Goal: Navigation & Orientation: Understand site structure

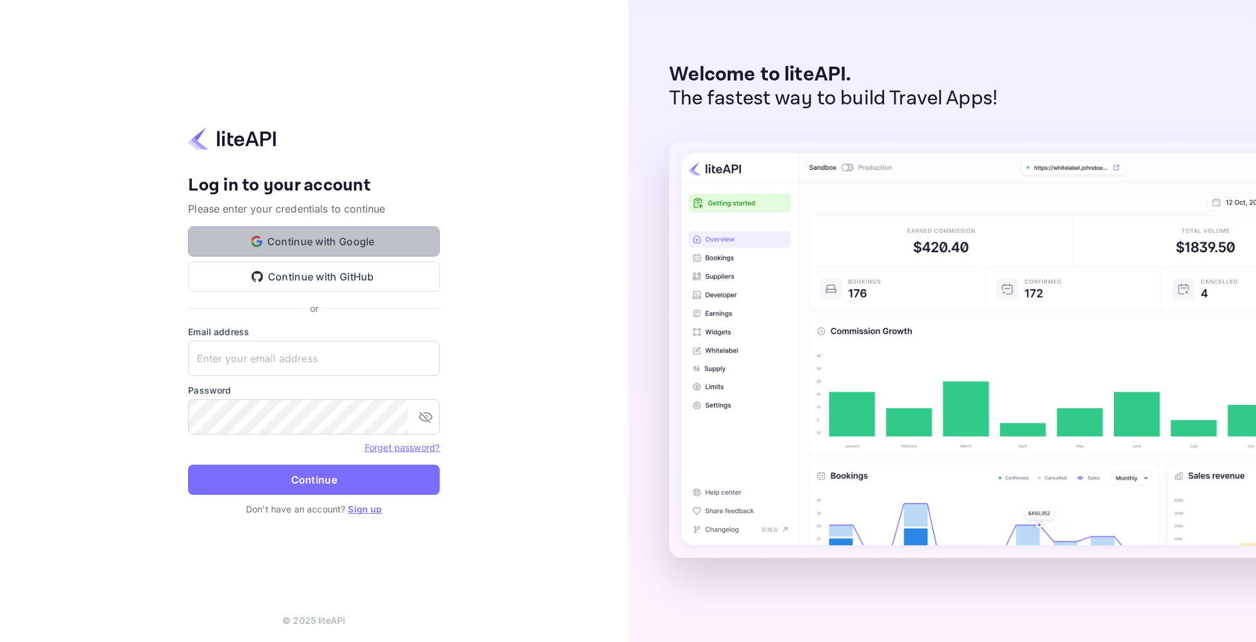
click at [236, 241] on button "Continue with Google" at bounding box center [314, 241] width 252 height 30
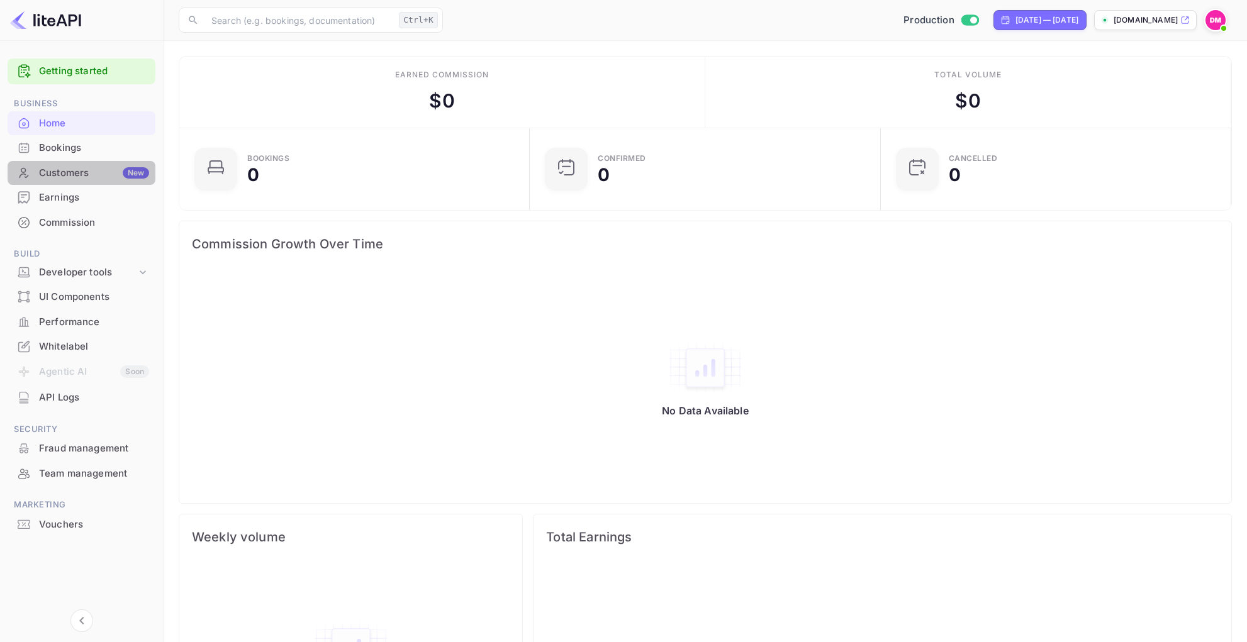
click at [114, 171] on div "Customers New" at bounding box center [94, 173] width 110 height 14
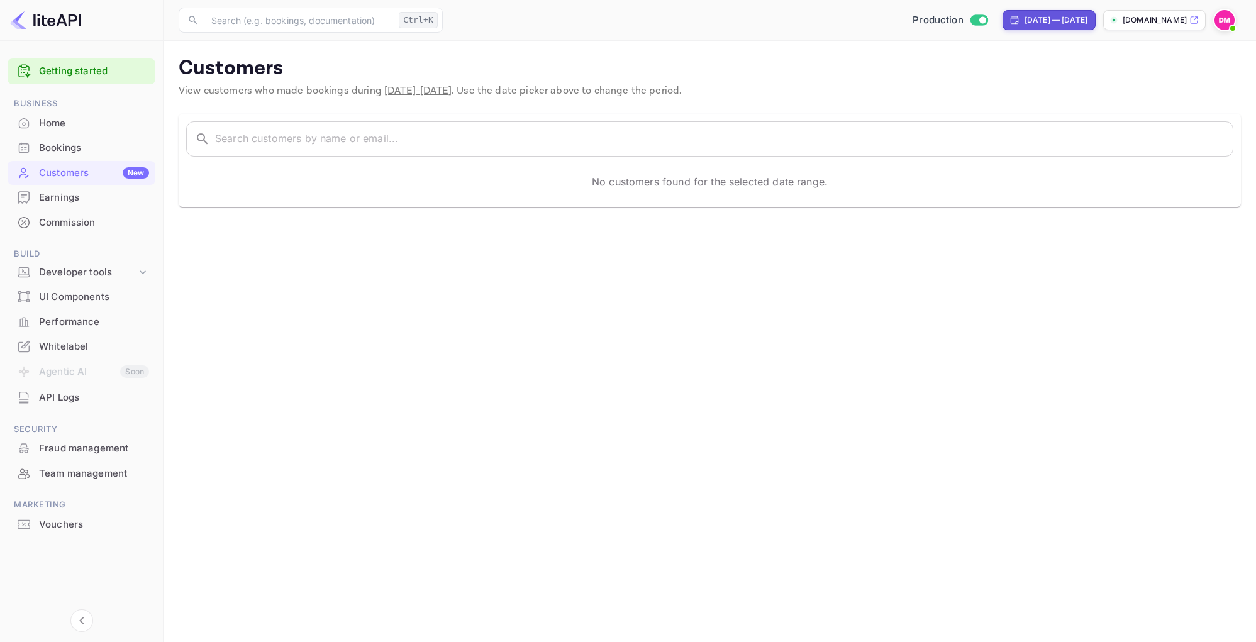
click at [1025, 16] on div "[DATE] — [DATE]" at bounding box center [1056, 19] width 63 height 11
select select "6"
select select "2025"
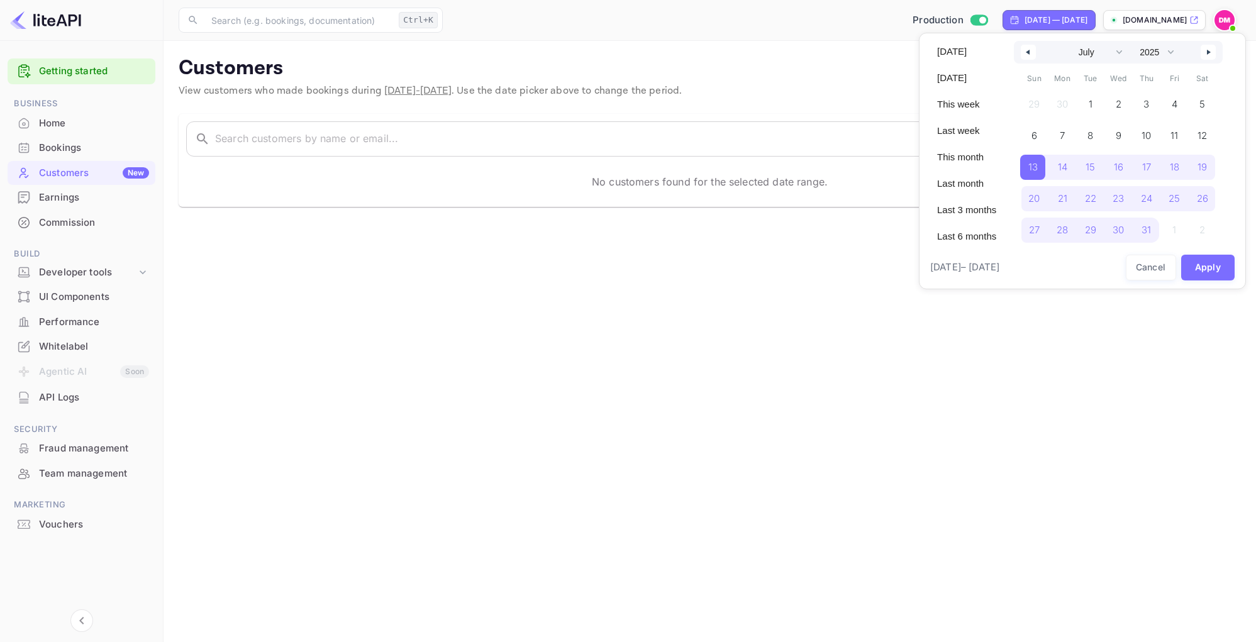
click at [1024, 49] on button "button" at bounding box center [1028, 52] width 15 height 15
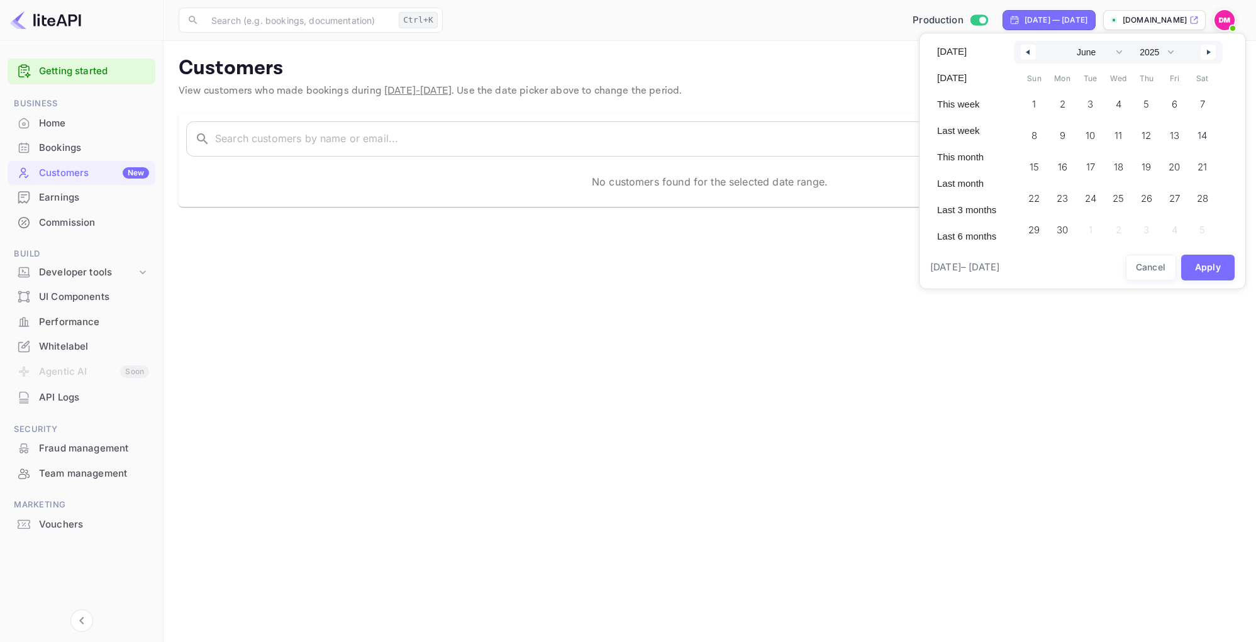
click at [1024, 49] on button "button" at bounding box center [1028, 52] width 15 height 15
click at [1094, 97] on span "1" at bounding box center [1088, 104] width 25 height 25
click at [1209, 54] on icon "button" at bounding box center [1210, 52] width 6 height 5
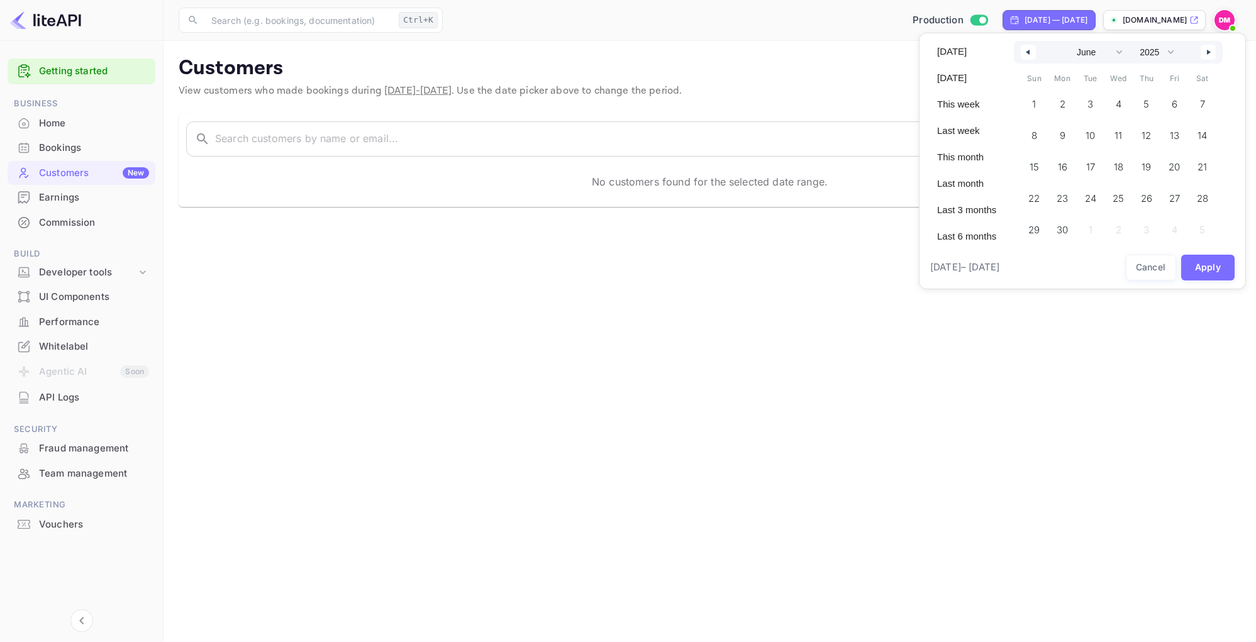
click at [1209, 54] on icon "button" at bounding box center [1210, 52] width 6 height 5
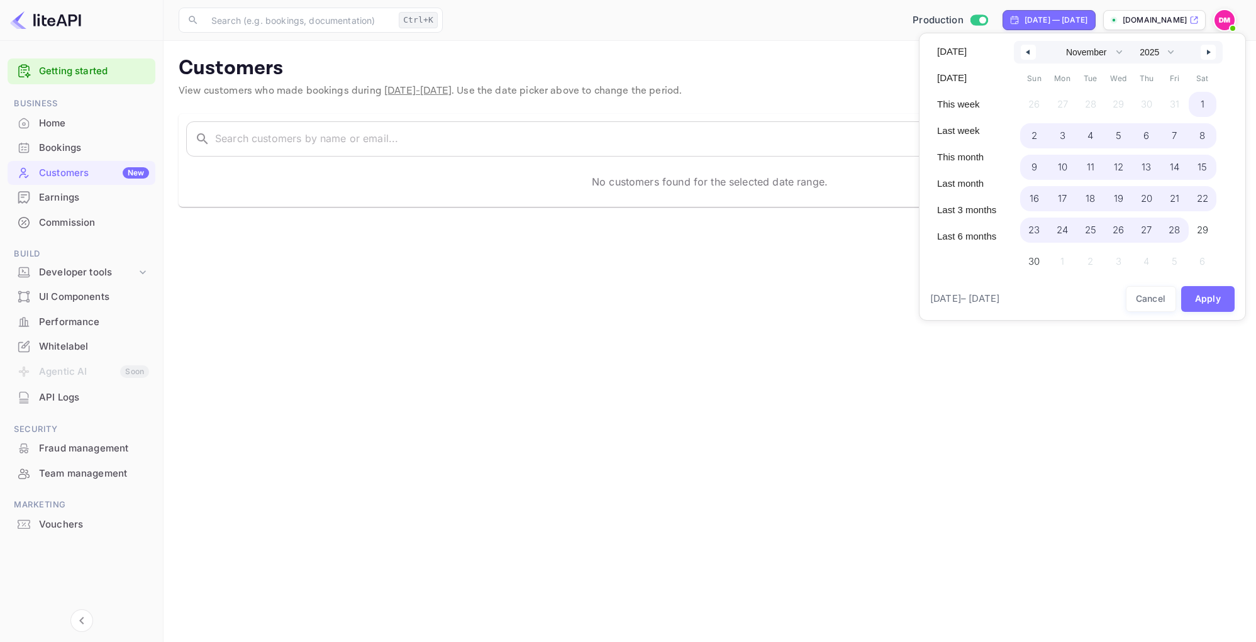
click at [1175, 225] on span "28" at bounding box center [1174, 230] width 11 height 23
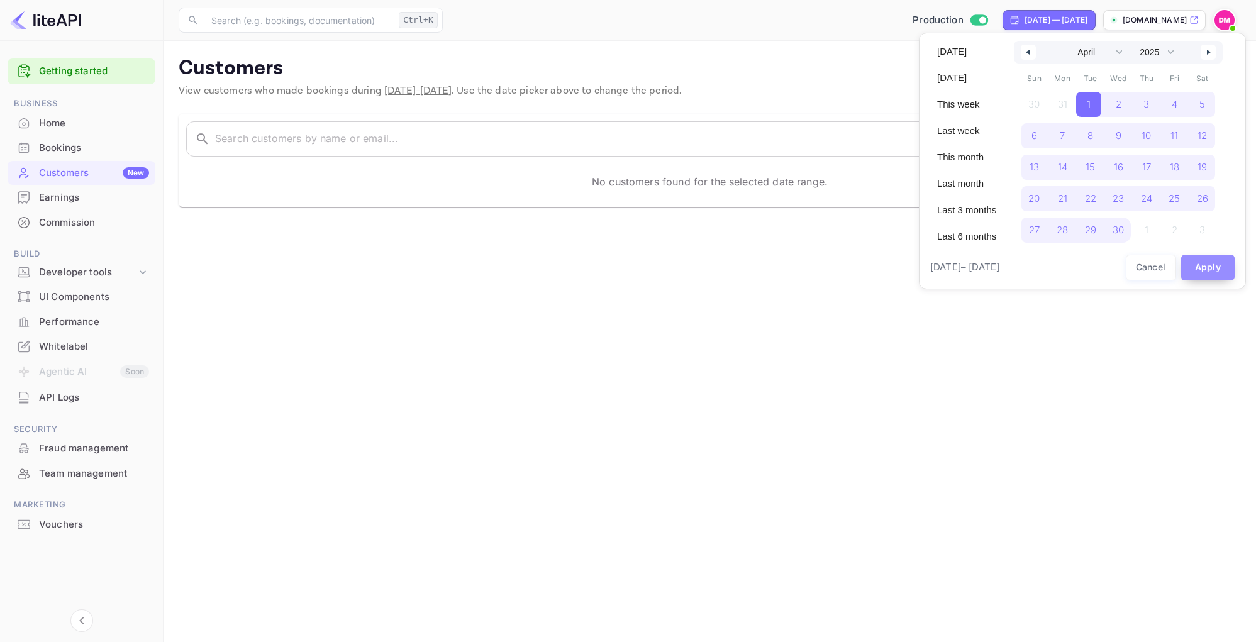
click at [1196, 265] on button "Apply" at bounding box center [1208, 268] width 54 height 26
select select "2"
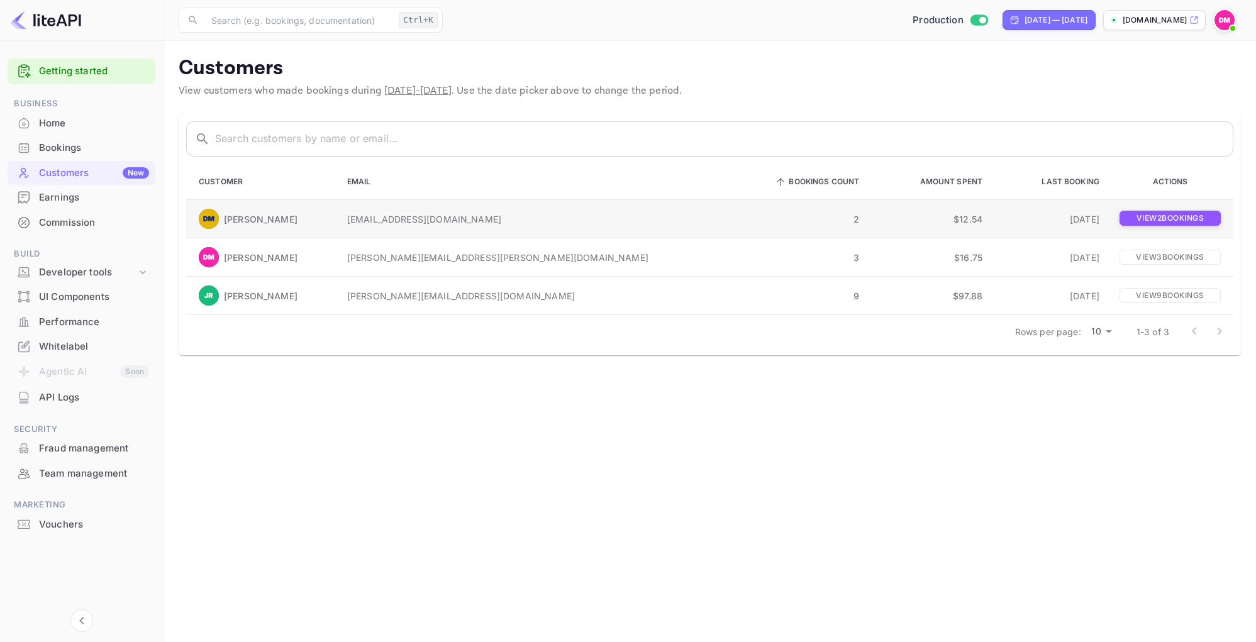
click at [1163, 219] on p "View 2 booking s" at bounding box center [1170, 218] width 101 height 15
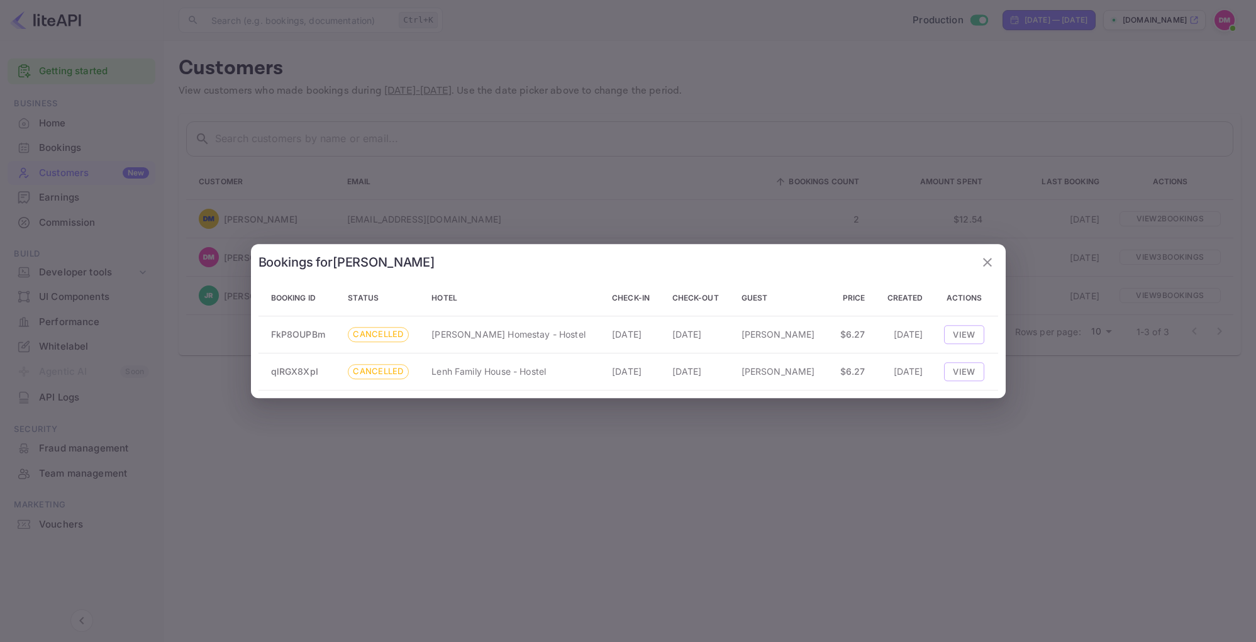
click at [1179, 242] on div at bounding box center [628, 321] width 1256 height 642
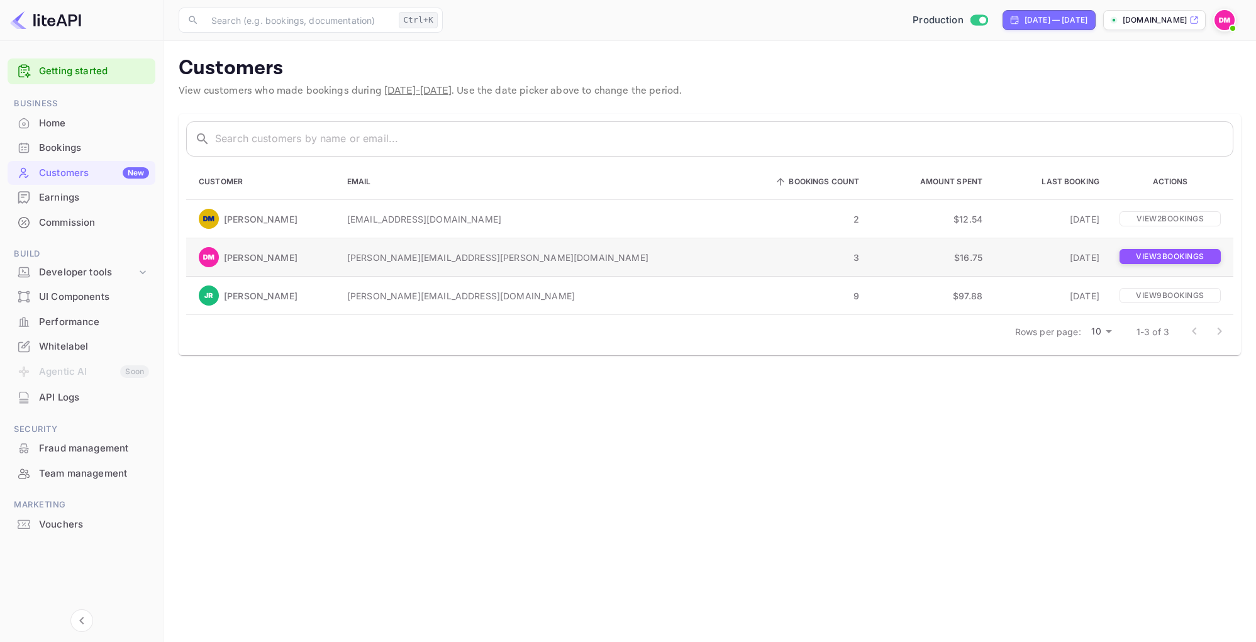
click at [1176, 253] on p "View 3 booking s" at bounding box center [1170, 256] width 101 height 15
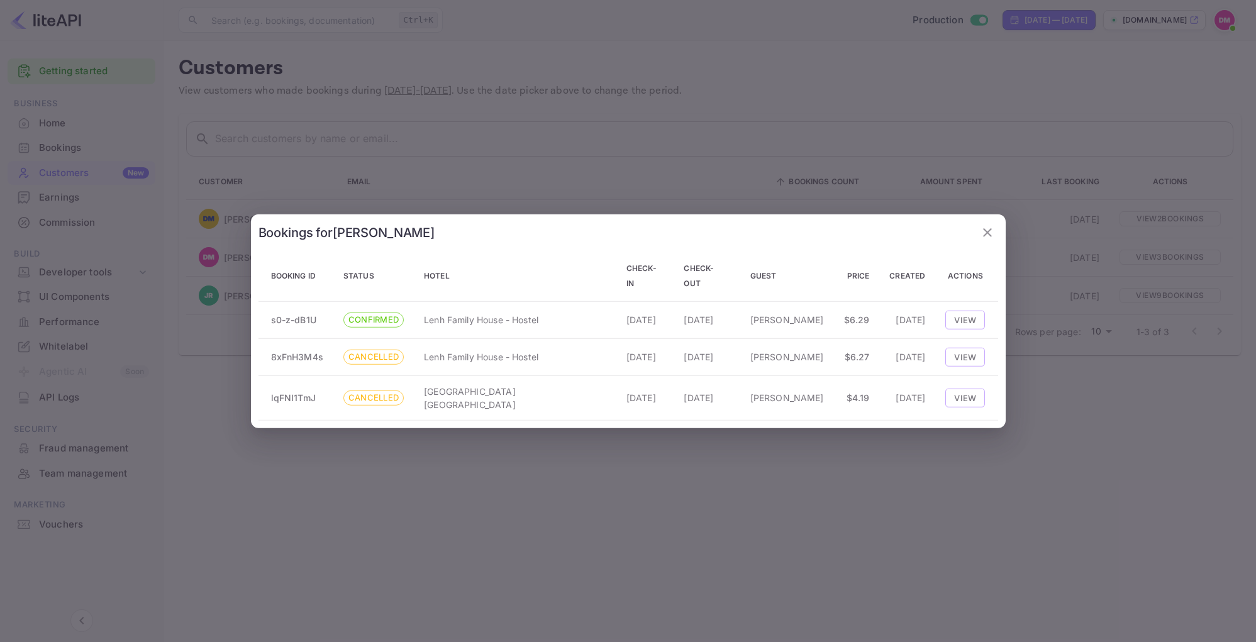
click at [986, 236] on icon "button" at bounding box center [987, 232] width 9 height 9
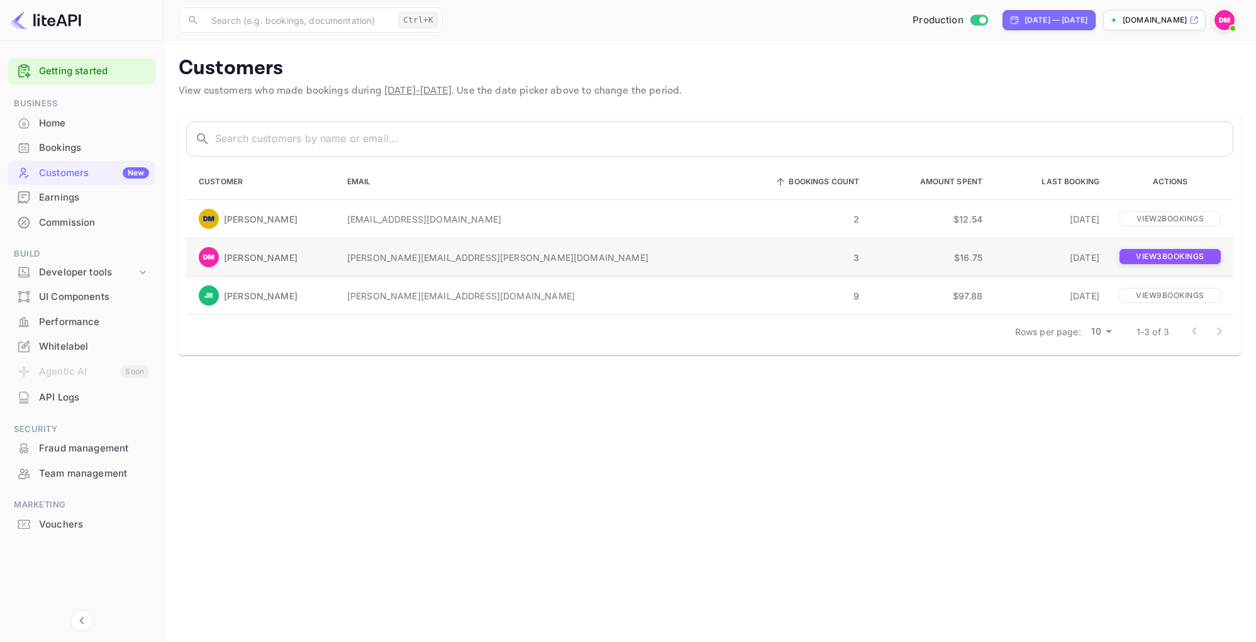
click at [1120, 253] on p "View 3 booking s" at bounding box center [1170, 256] width 101 height 15
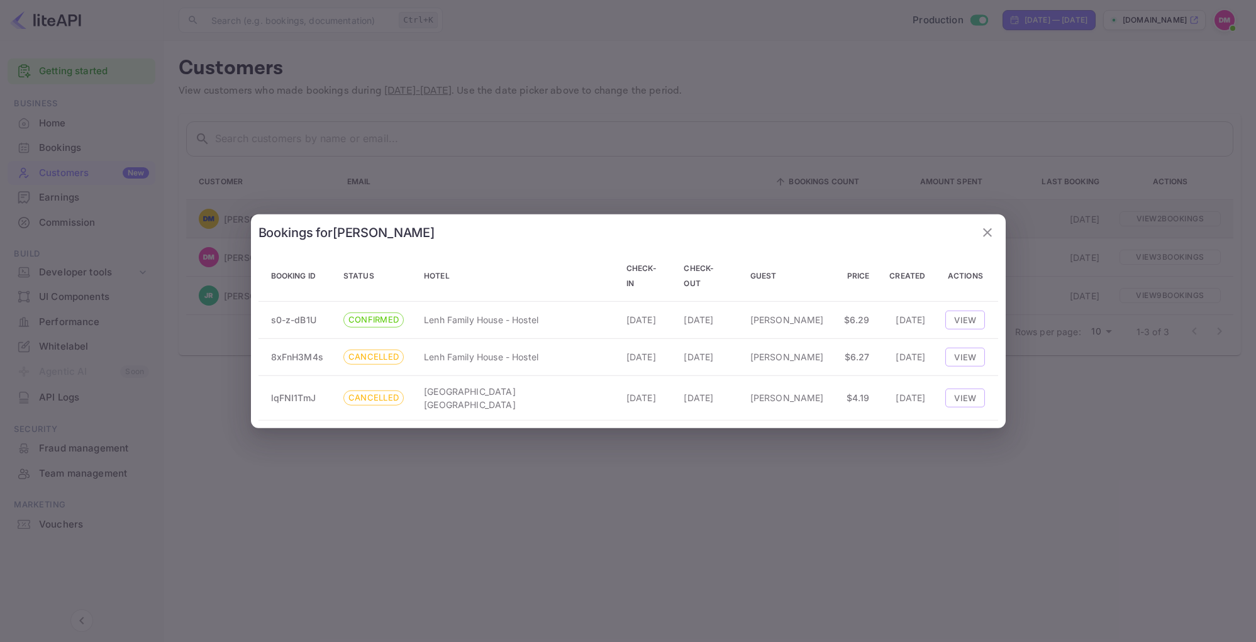
click at [494, 204] on div at bounding box center [628, 321] width 1256 height 642
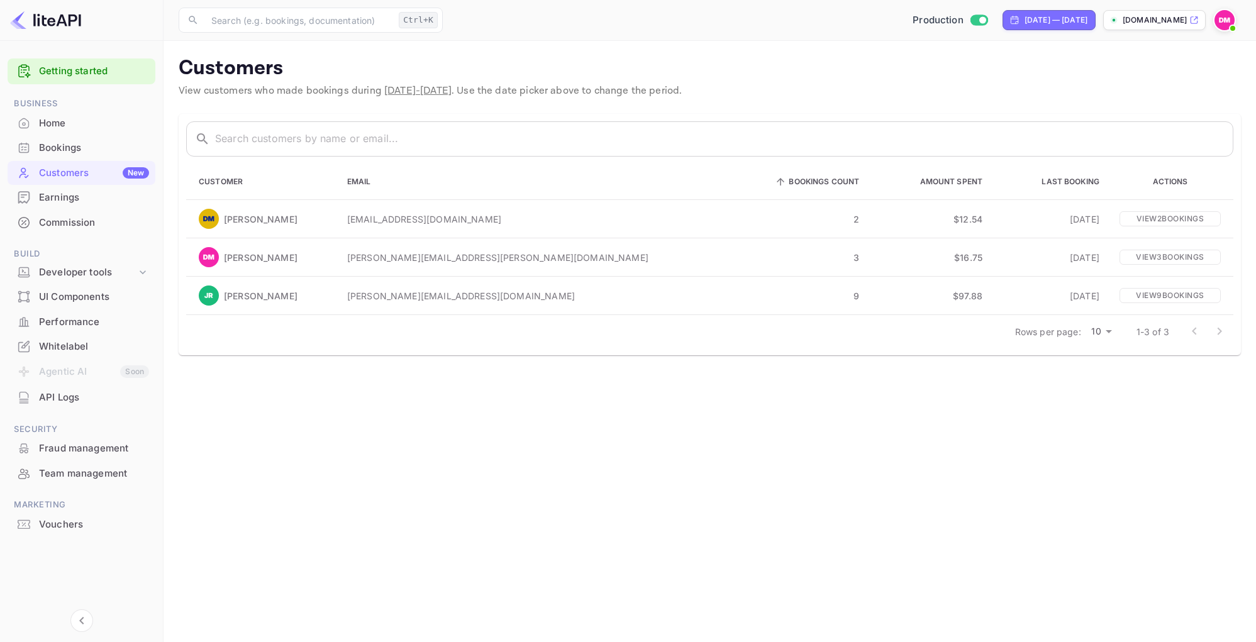
click at [94, 208] on div "Earnings" at bounding box center [82, 198] width 148 height 25
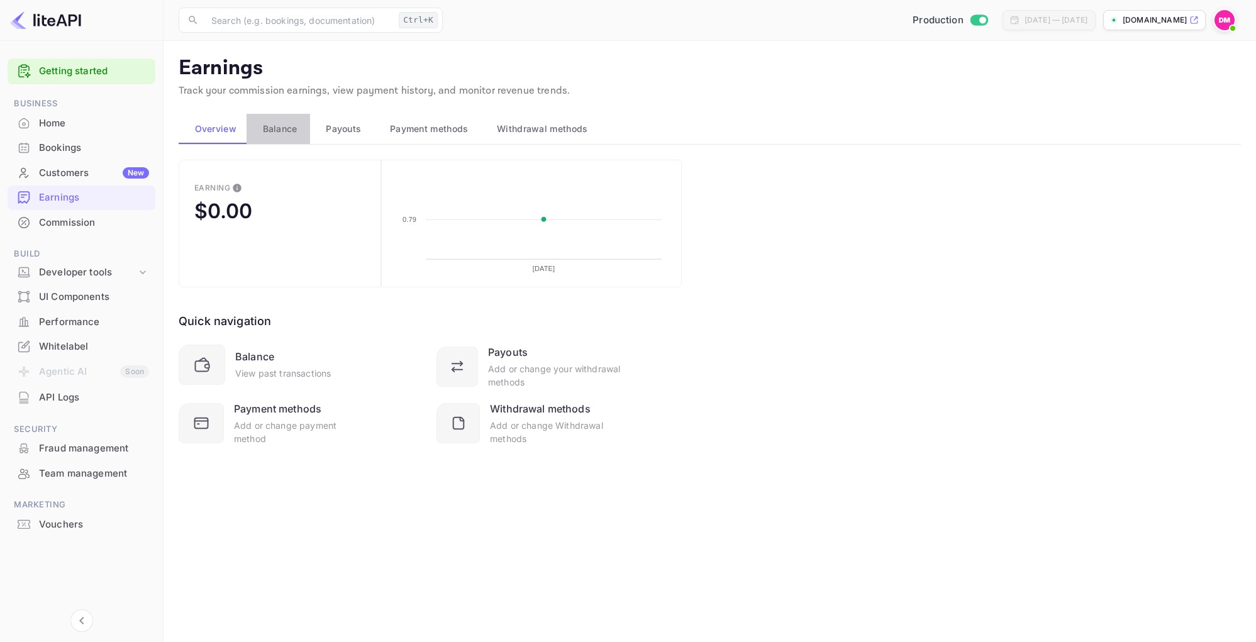
click at [267, 130] on span "Balance" at bounding box center [280, 128] width 35 height 15
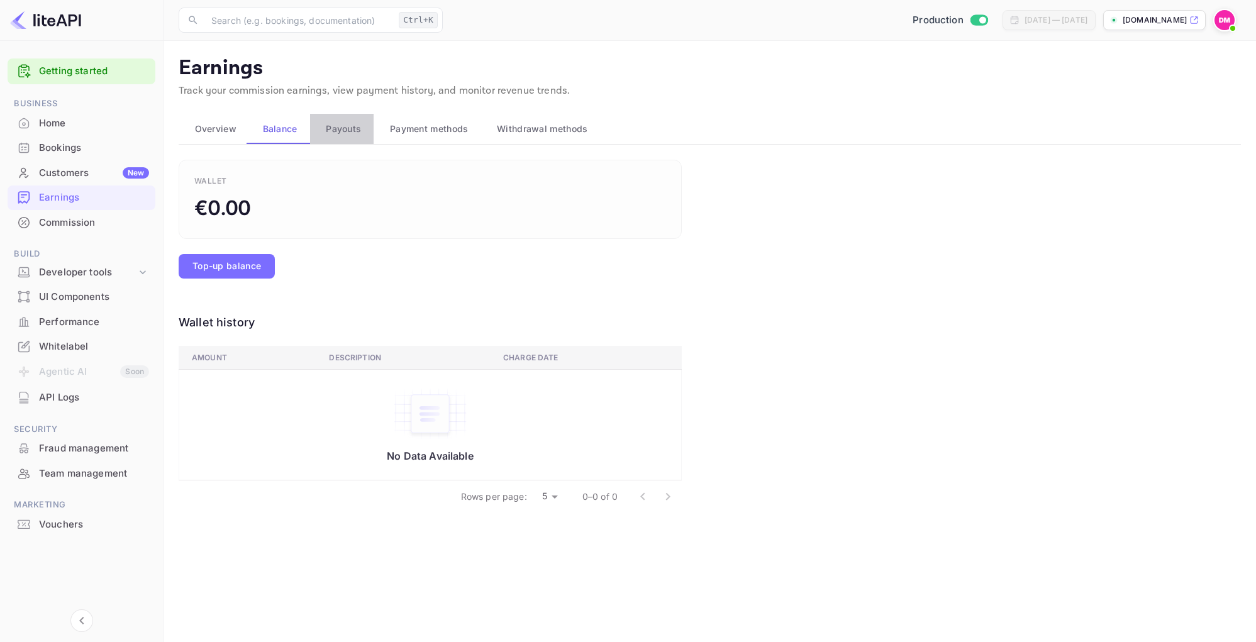
click at [340, 126] on span "Payouts" at bounding box center [343, 128] width 35 height 15
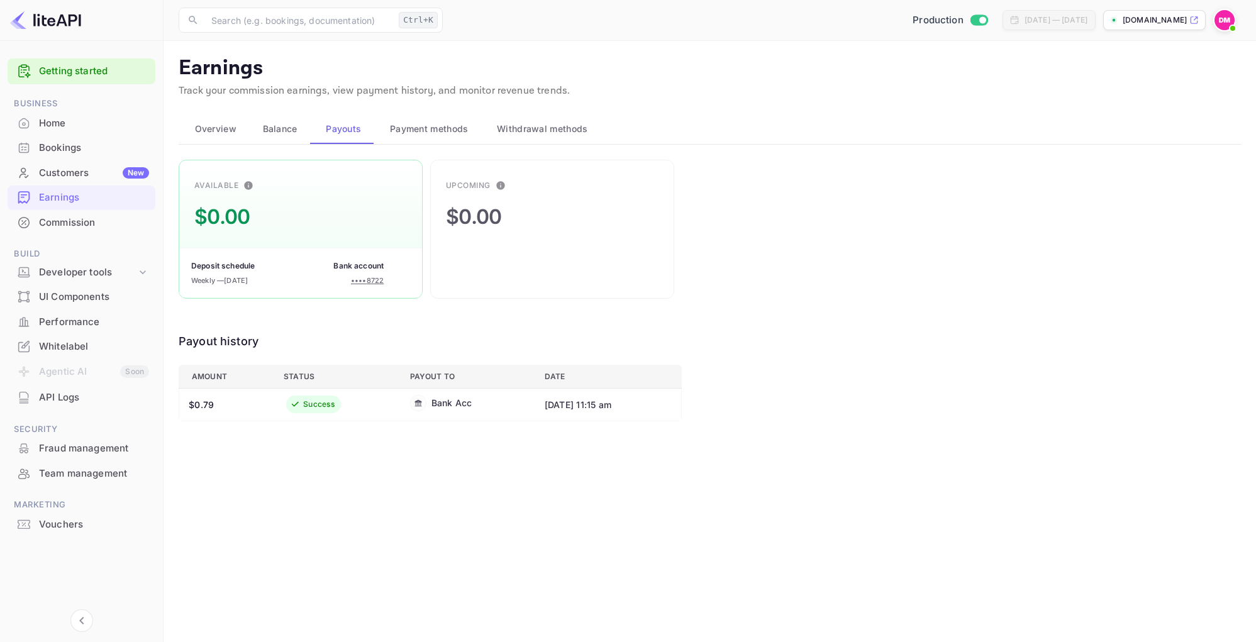
click at [436, 125] on span "Payment methods" at bounding box center [429, 128] width 79 height 15
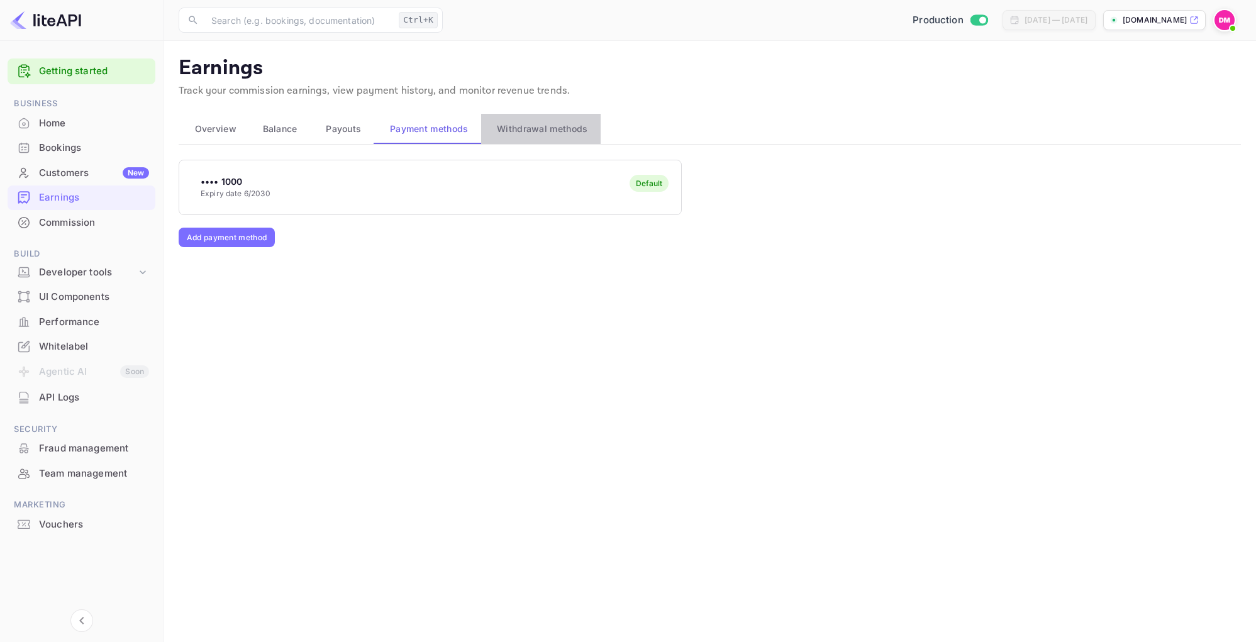
click at [545, 115] on button "Withdrawal methods" at bounding box center [540, 129] width 119 height 30
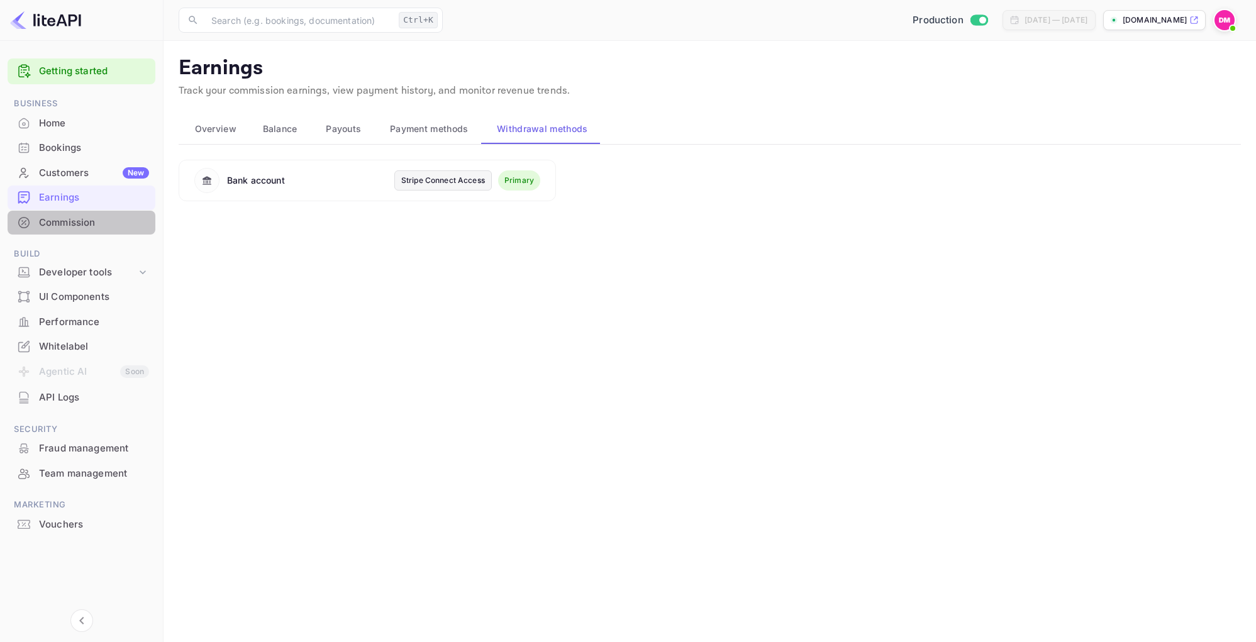
click at [72, 228] on div "Commission" at bounding box center [94, 223] width 110 height 14
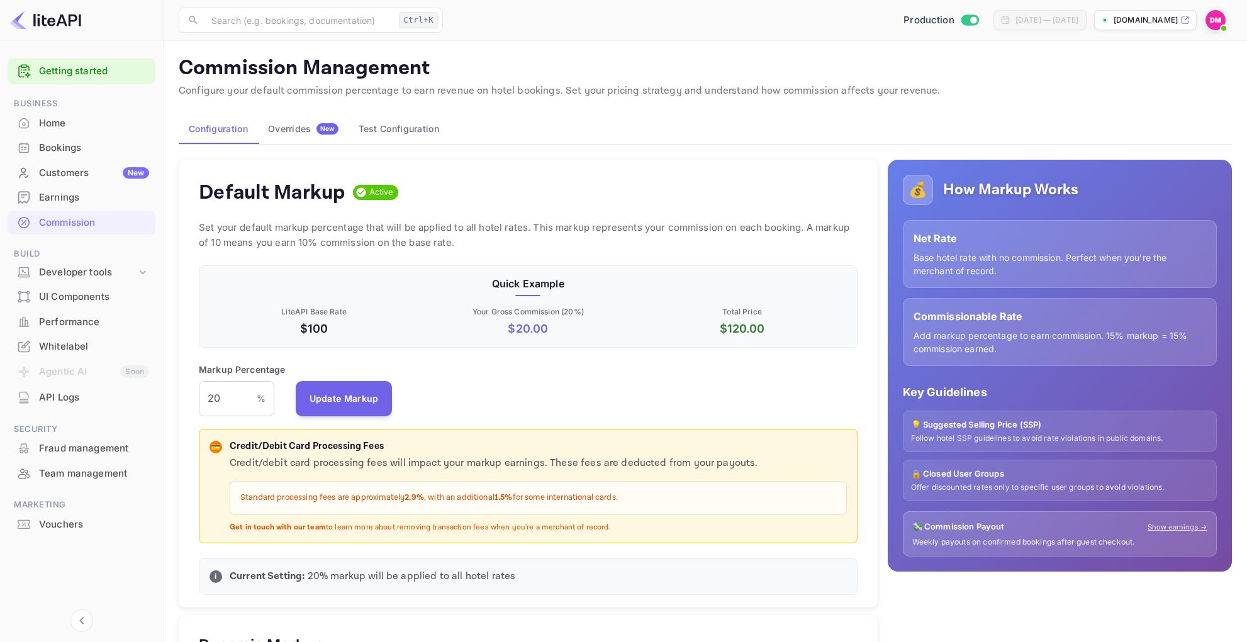
scroll to position [214, 648]
click at [323, 497] on p "Standard processing fees are approximately 2.9% , with an additional 1.5% for s…" at bounding box center [538, 498] width 596 height 13
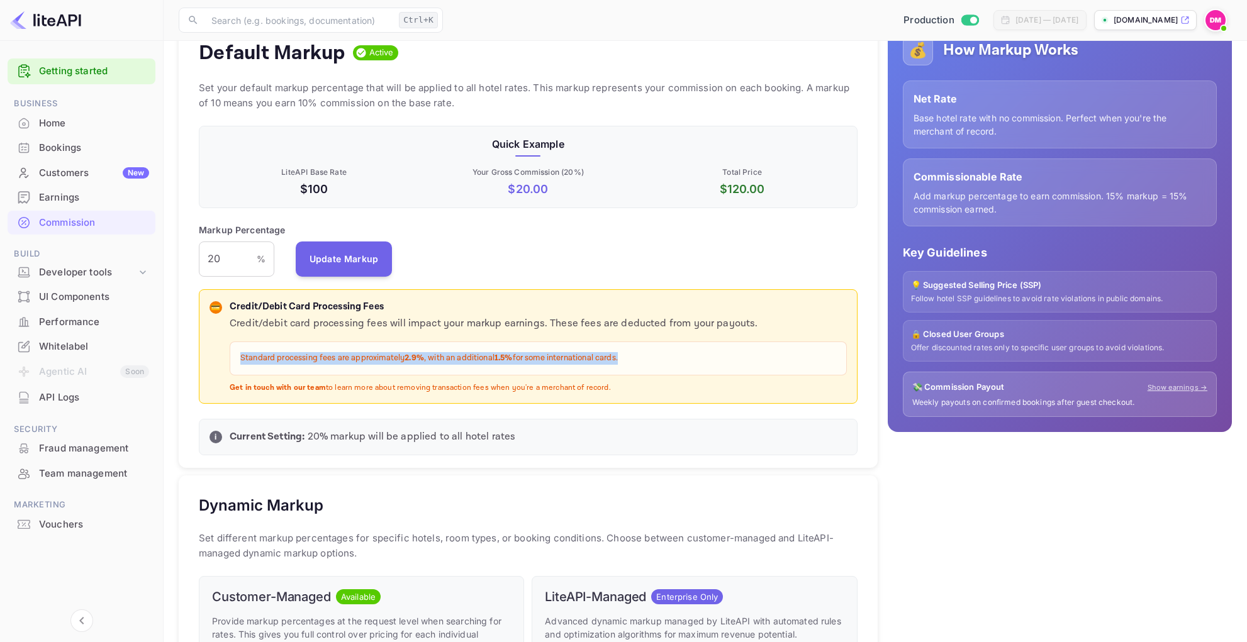
scroll to position [189, 0]
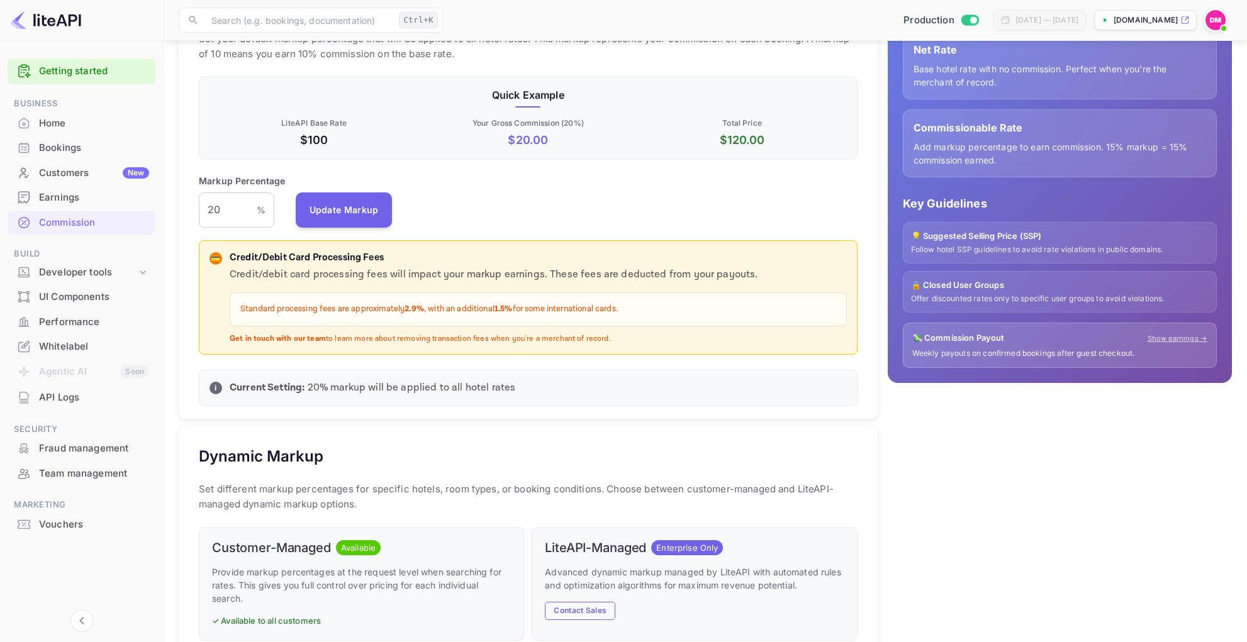
click at [214, 276] on div "💳 Credit/Debit Card Processing Fees Credit/debit card processing fees will impa…" at bounding box center [527, 298] width 637 height 94
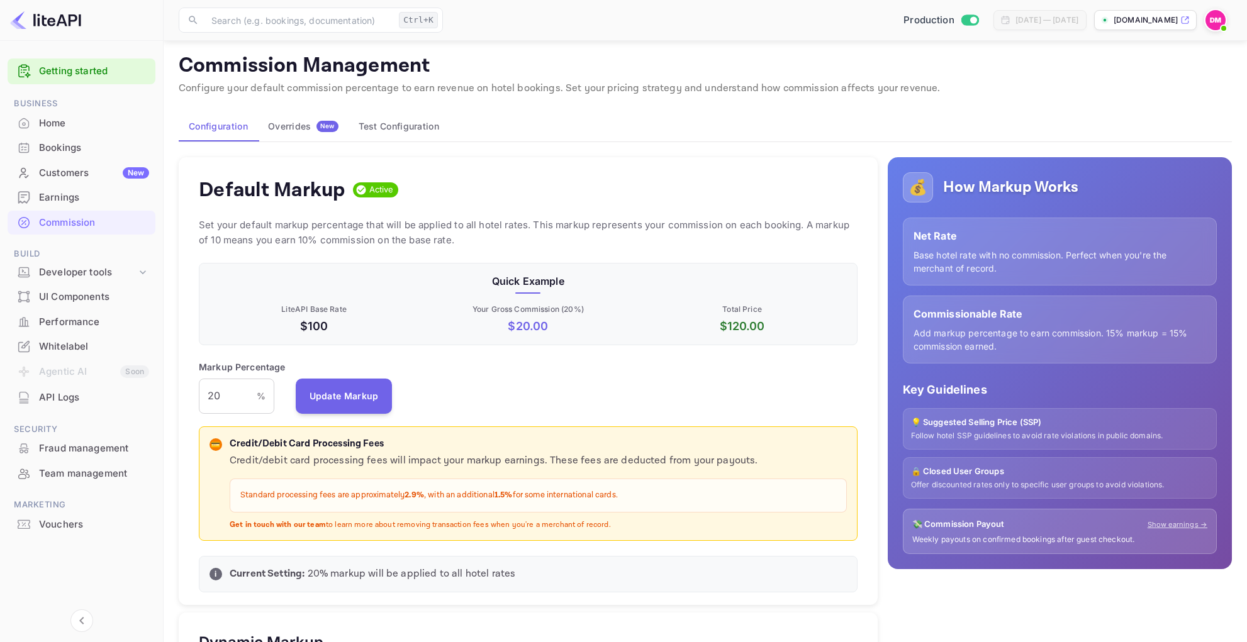
scroll to position [0, 0]
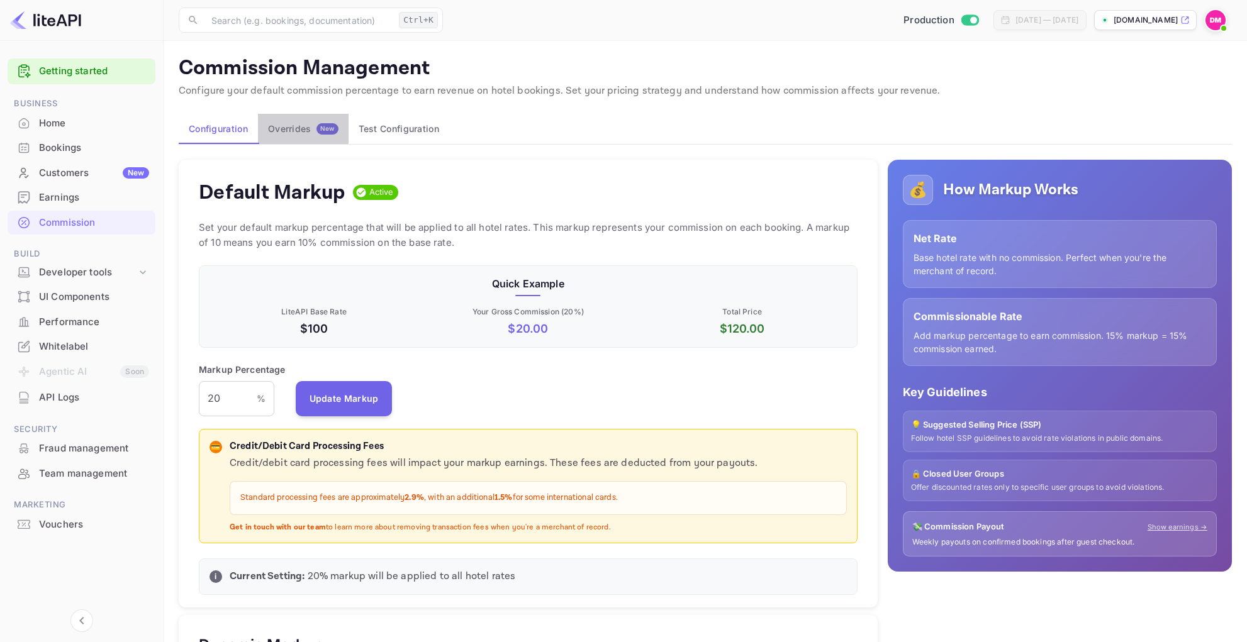
click at [315, 130] on div "Overrides New" at bounding box center [303, 128] width 70 height 11
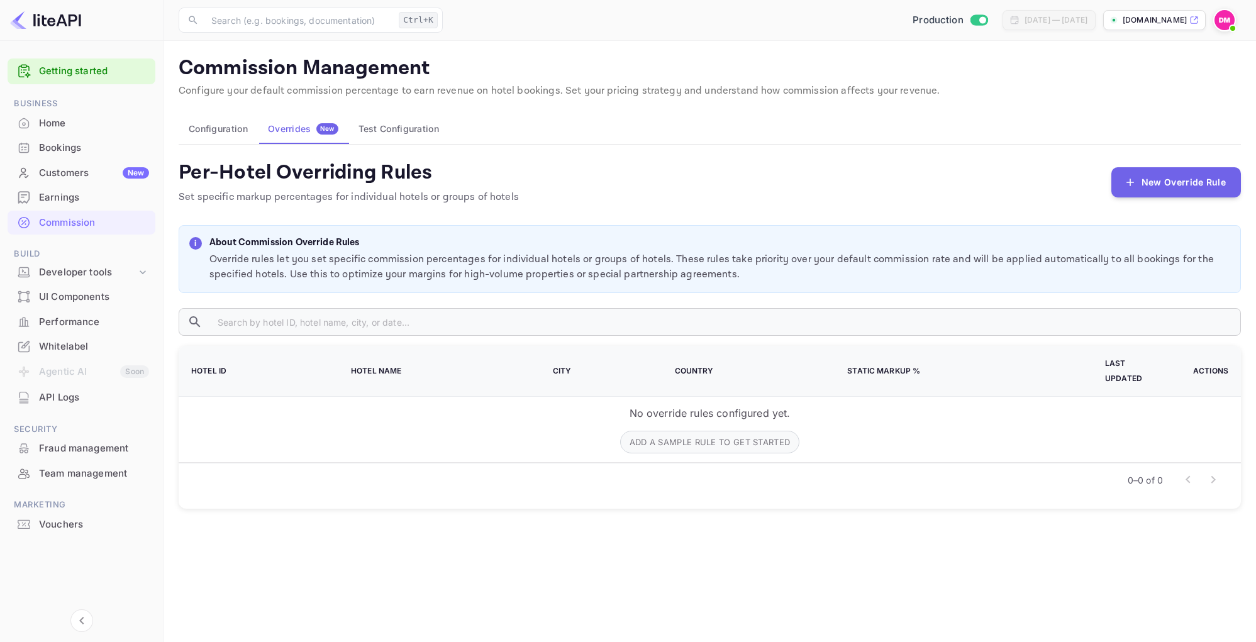
click at [391, 136] on button "Test Configuration" at bounding box center [398, 129] width 101 height 30
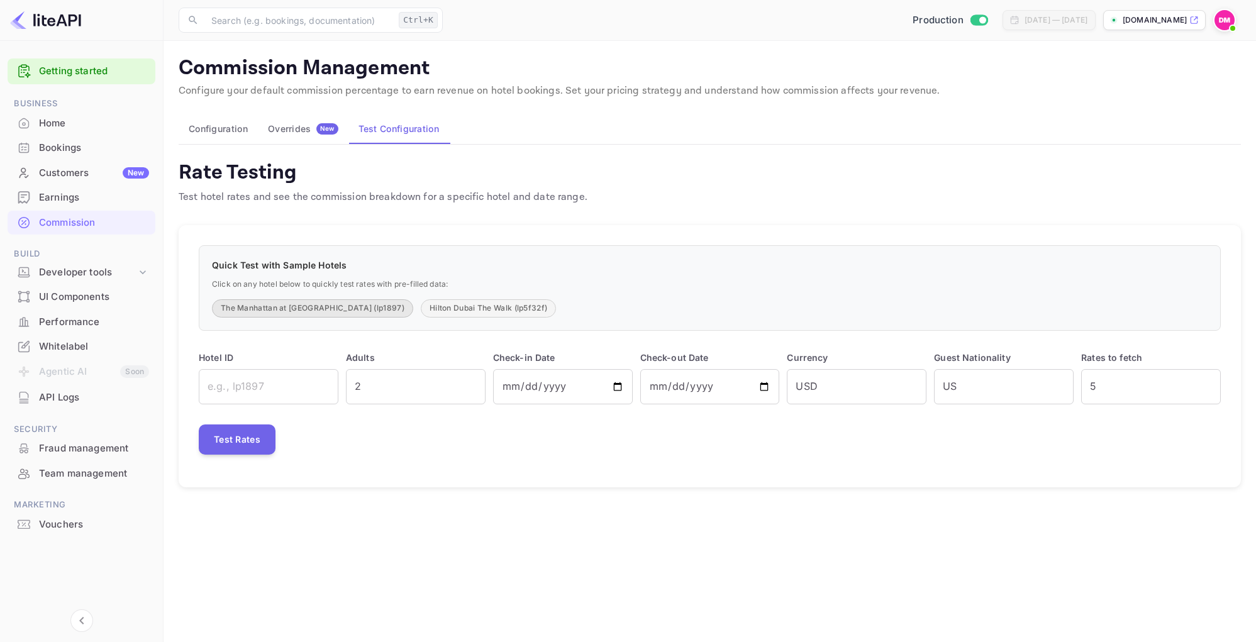
click at [277, 306] on button "The Manhattan at Times Square (lp1897)" at bounding box center [312, 308] width 201 height 18
type input "lp1897"
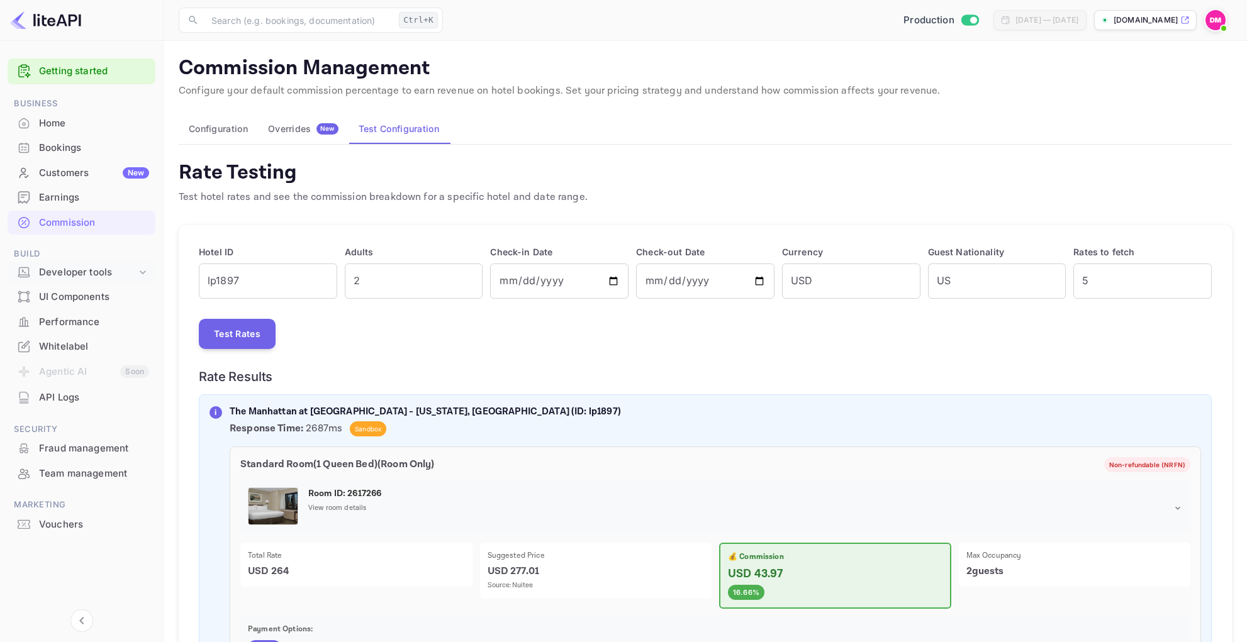
click at [69, 270] on div "Developer tools" at bounding box center [87, 272] width 97 height 14
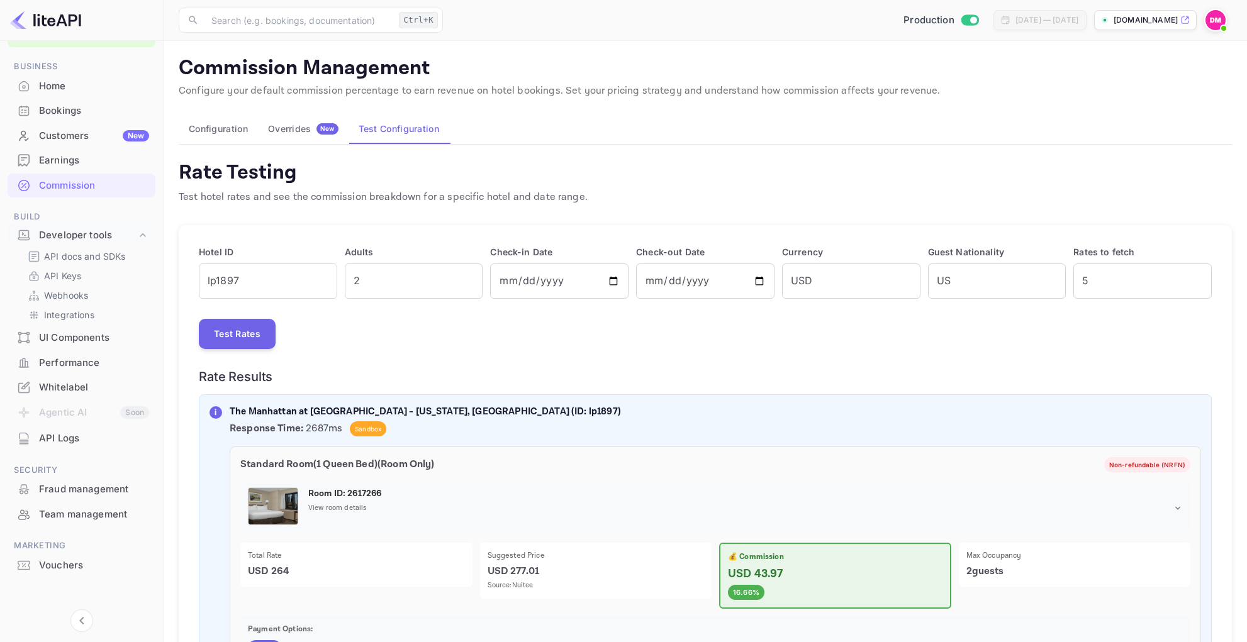
scroll to position [42, 0]
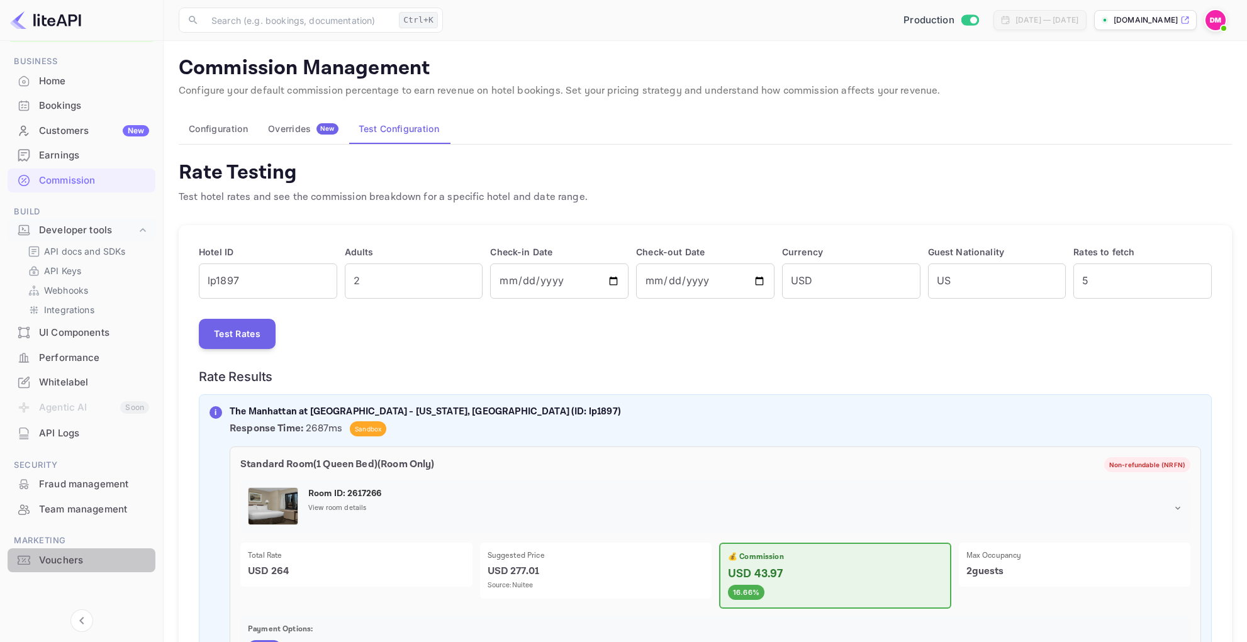
click at [55, 564] on div "Vouchers" at bounding box center [94, 560] width 110 height 14
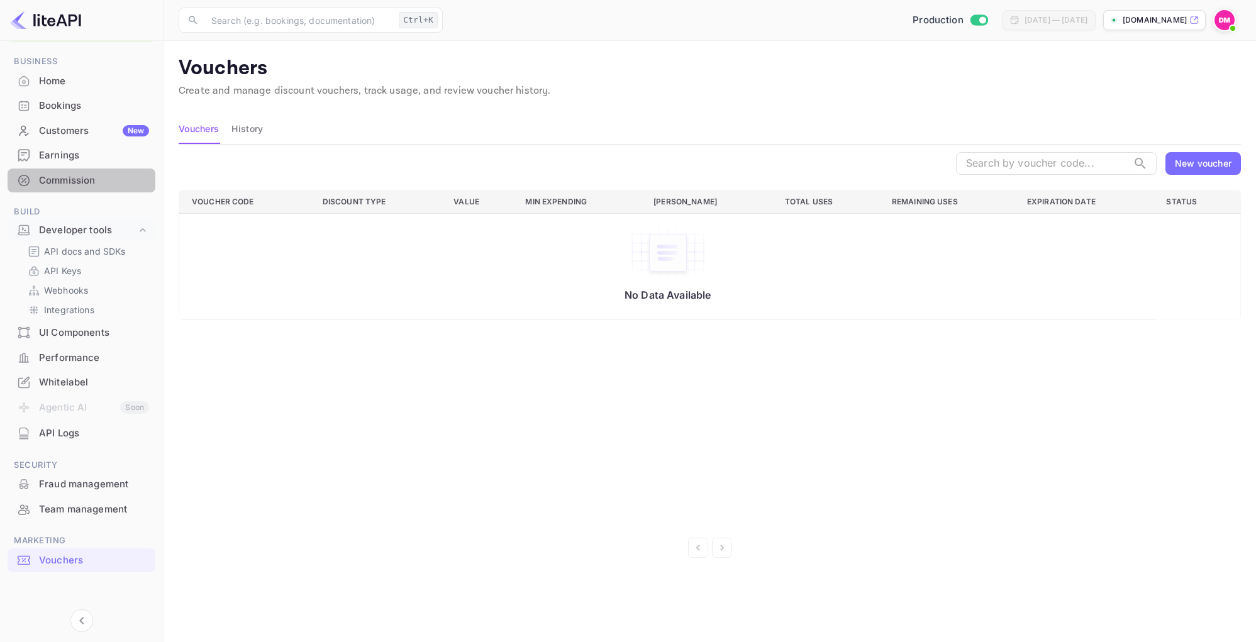
click at [62, 174] on div "Commission" at bounding box center [94, 181] width 110 height 14
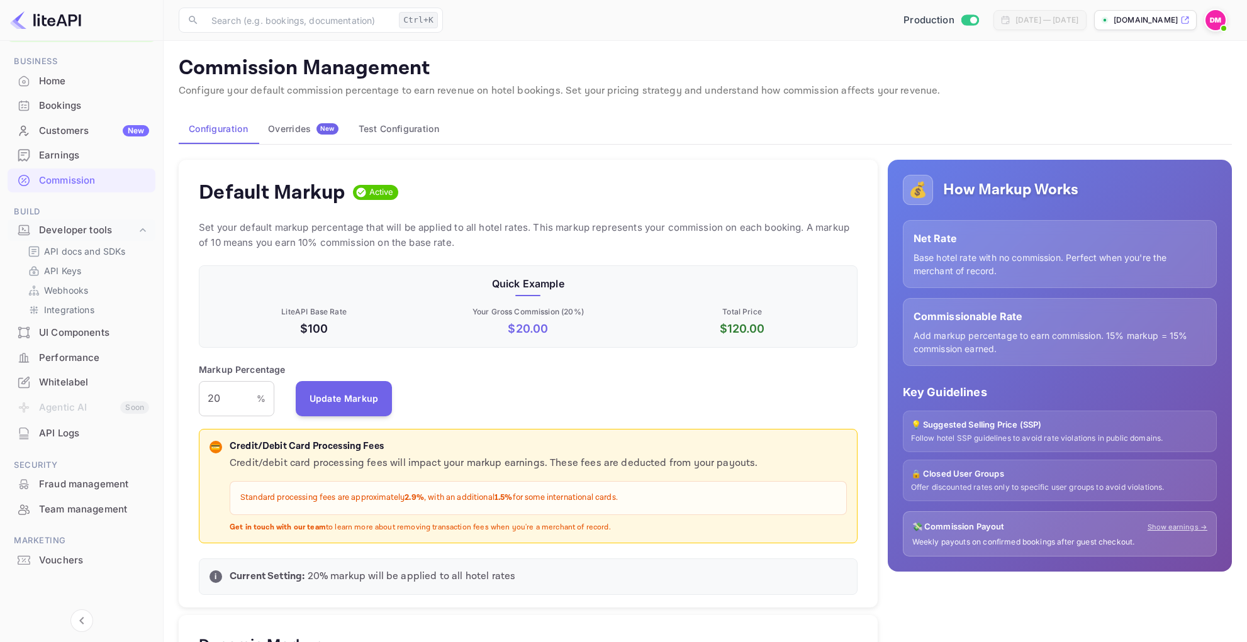
scroll to position [214, 648]
click at [75, 234] on div "Developer tools" at bounding box center [87, 230] width 97 height 14
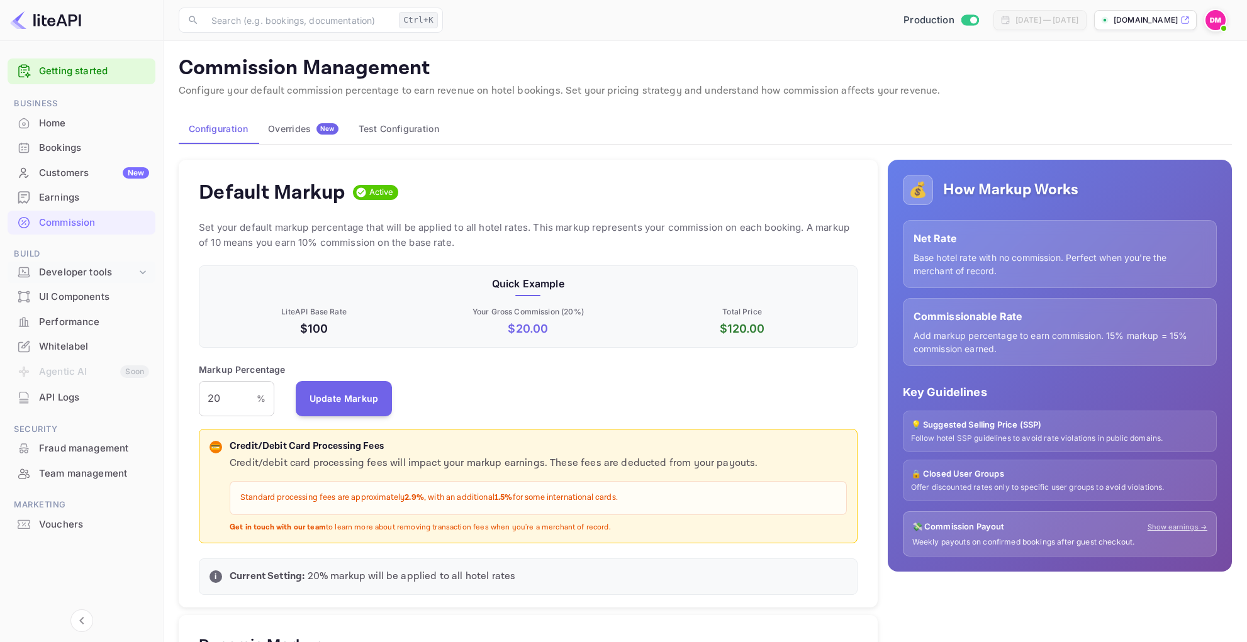
click at [81, 273] on div "Developer tools" at bounding box center [87, 272] width 97 height 14
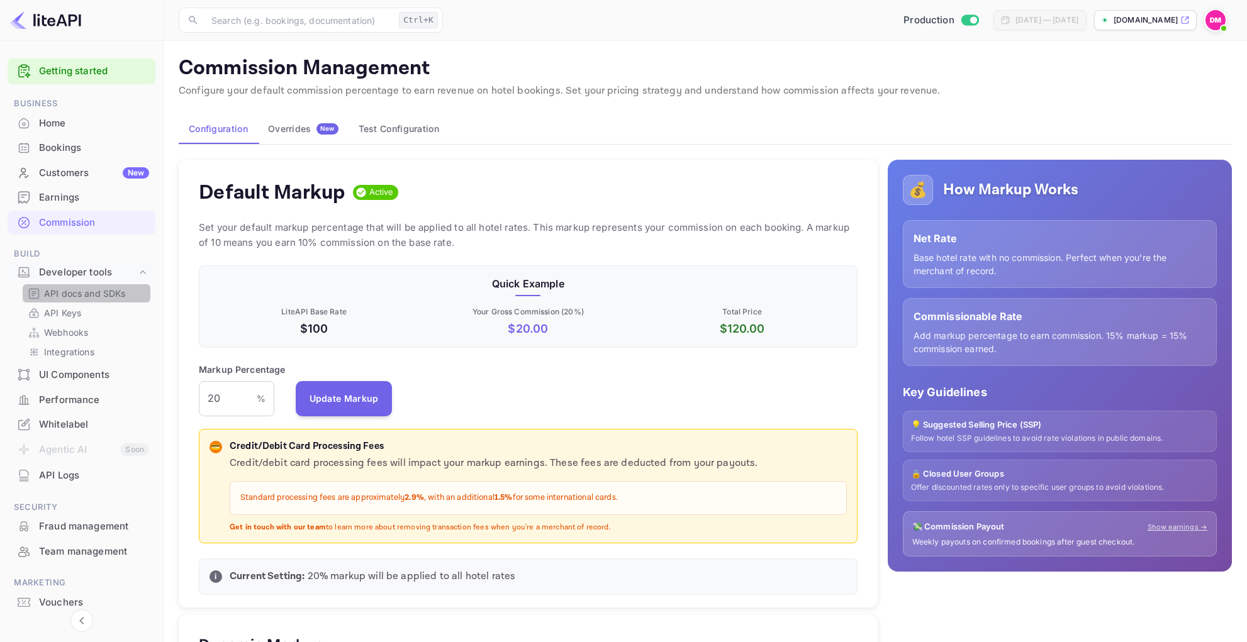
click at [84, 297] on p "API docs and SDKs" at bounding box center [85, 293] width 82 height 13
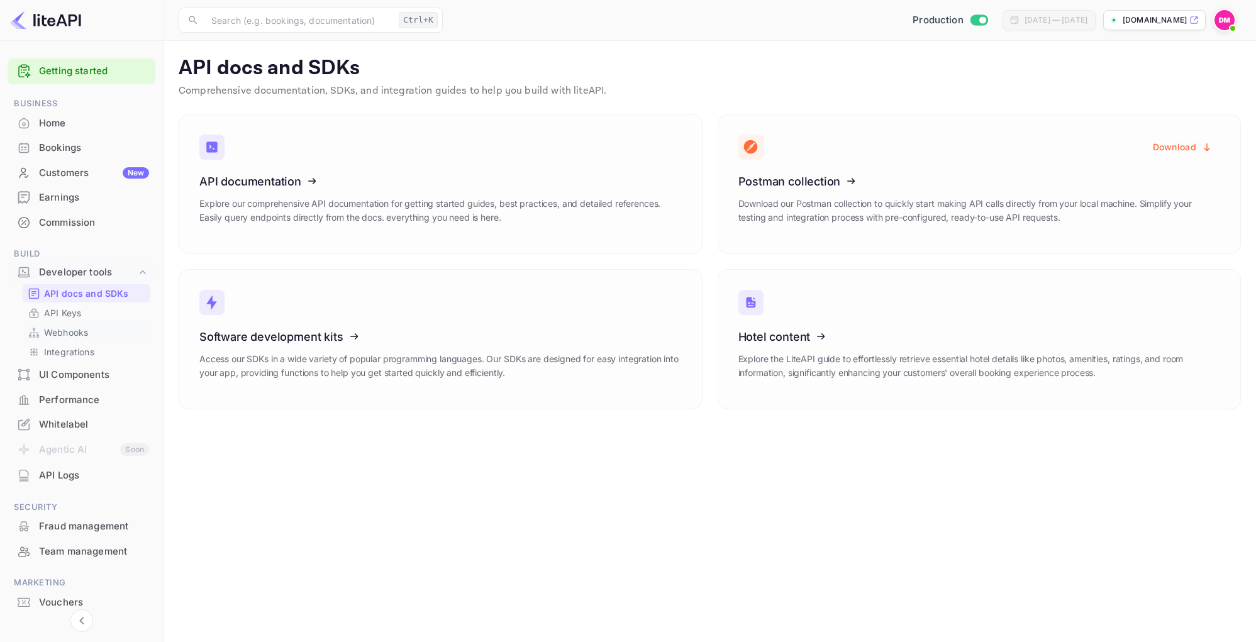
click at [101, 326] on link "Webhooks" at bounding box center [87, 332] width 118 height 13
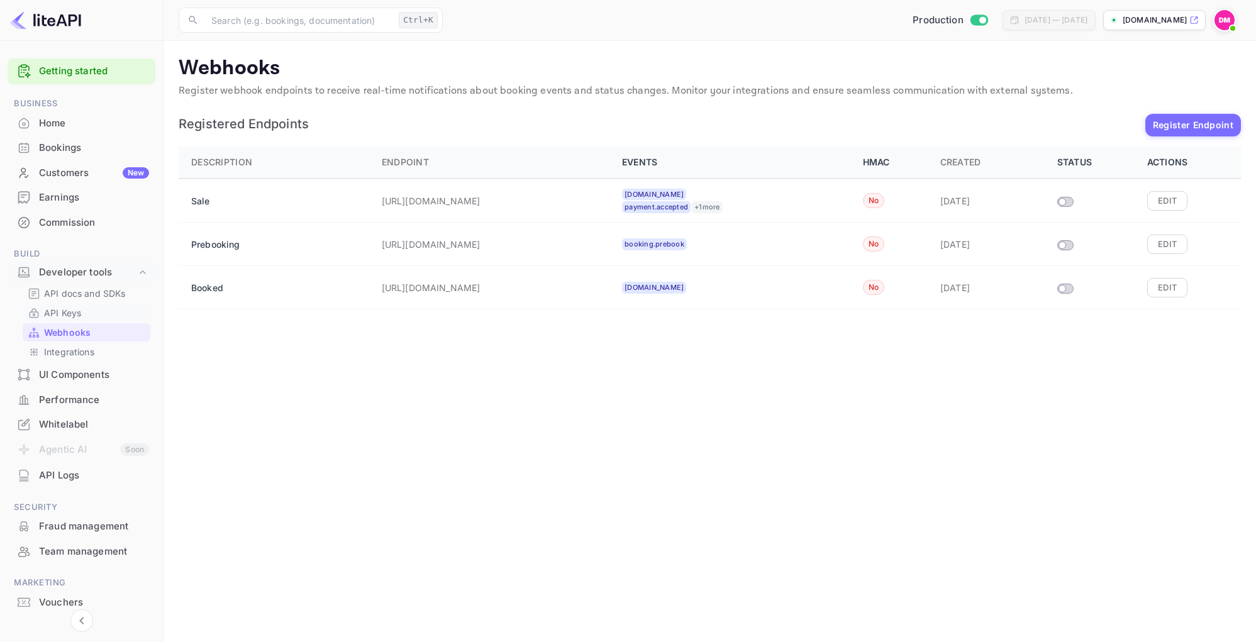
click at [86, 316] on link "API Keys" at bounding box center [87, 312] width 118 height 13
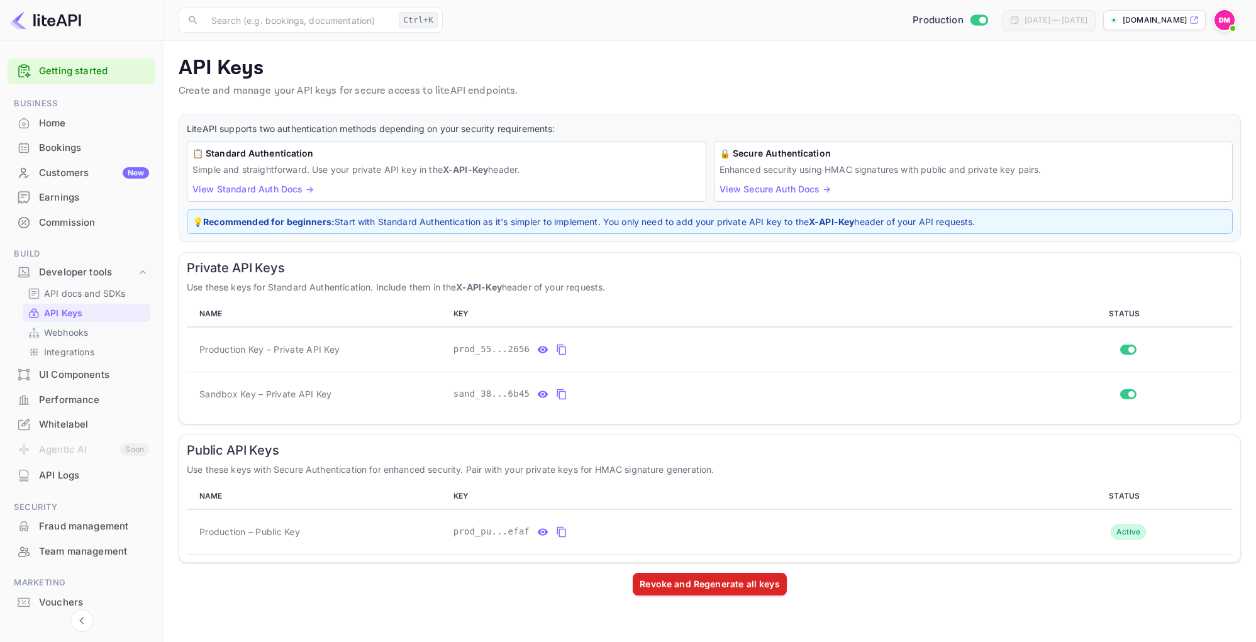
click at [88, 326] on p "Webhooks" at bounding box center [66, 332] width 44 height 13
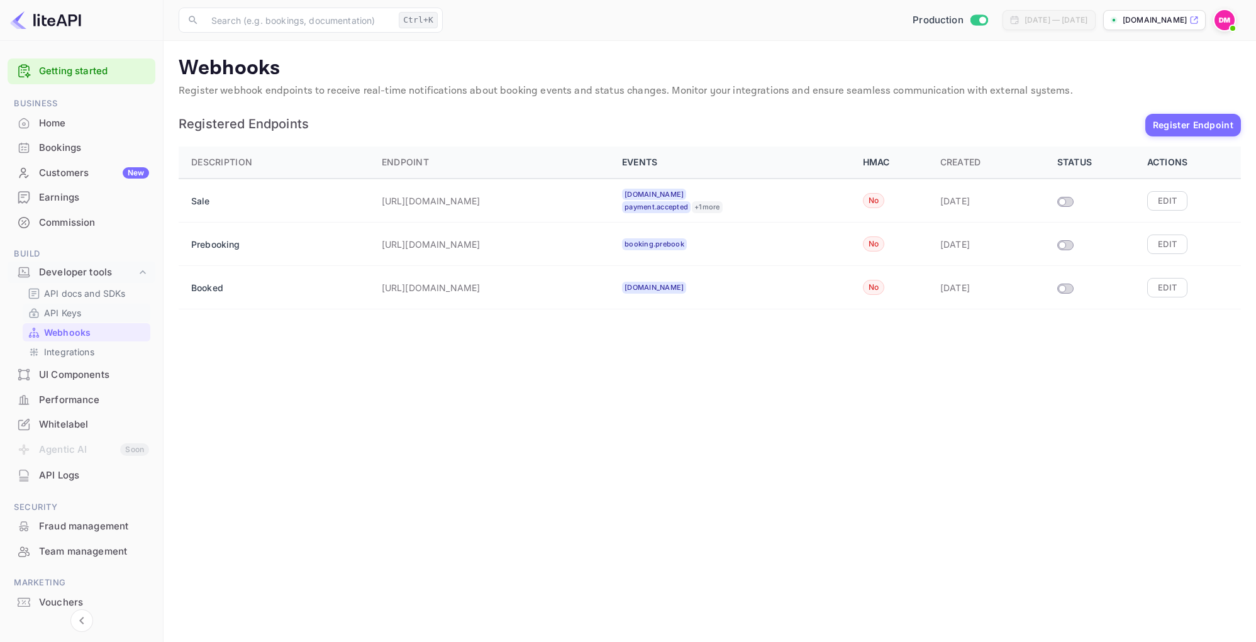
click at [121, 318] on link "API Keys" at bounding box center [87, 312] width 118 height 13
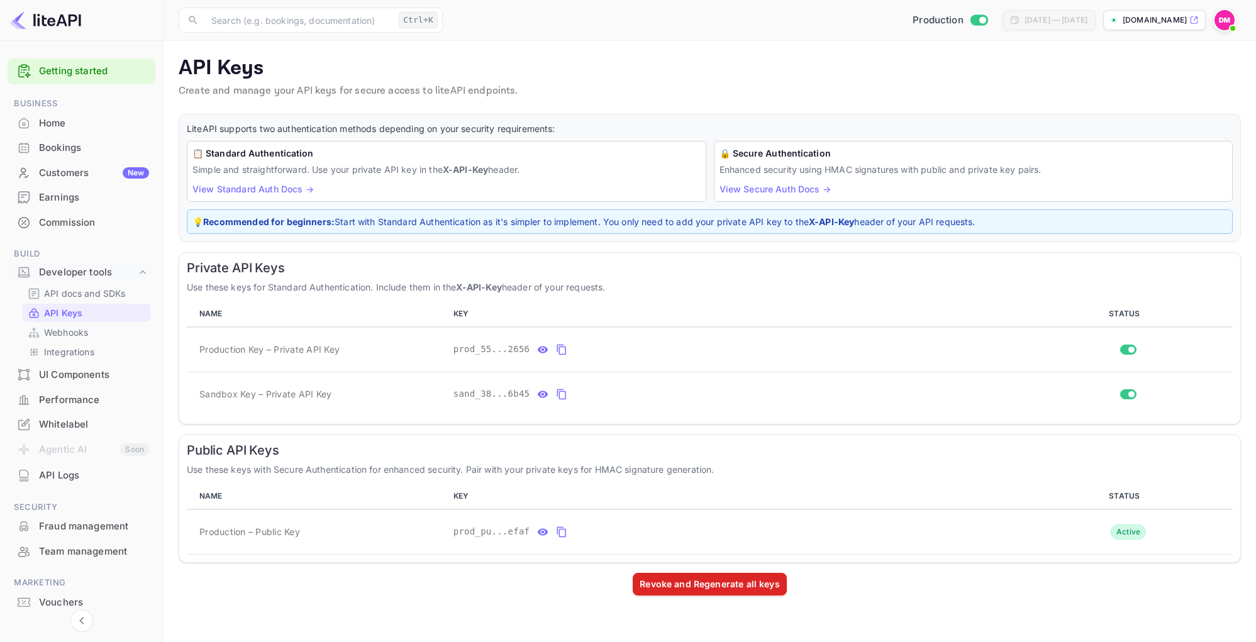
click at [118, 342] on div "API docs and SDKs API Keys Webhooks Integrations" at bounding box center [82, 322] width 148 height 77
click at [113, 353] on link "Integrations" at bounding box center [87, 351] width 118 height 13
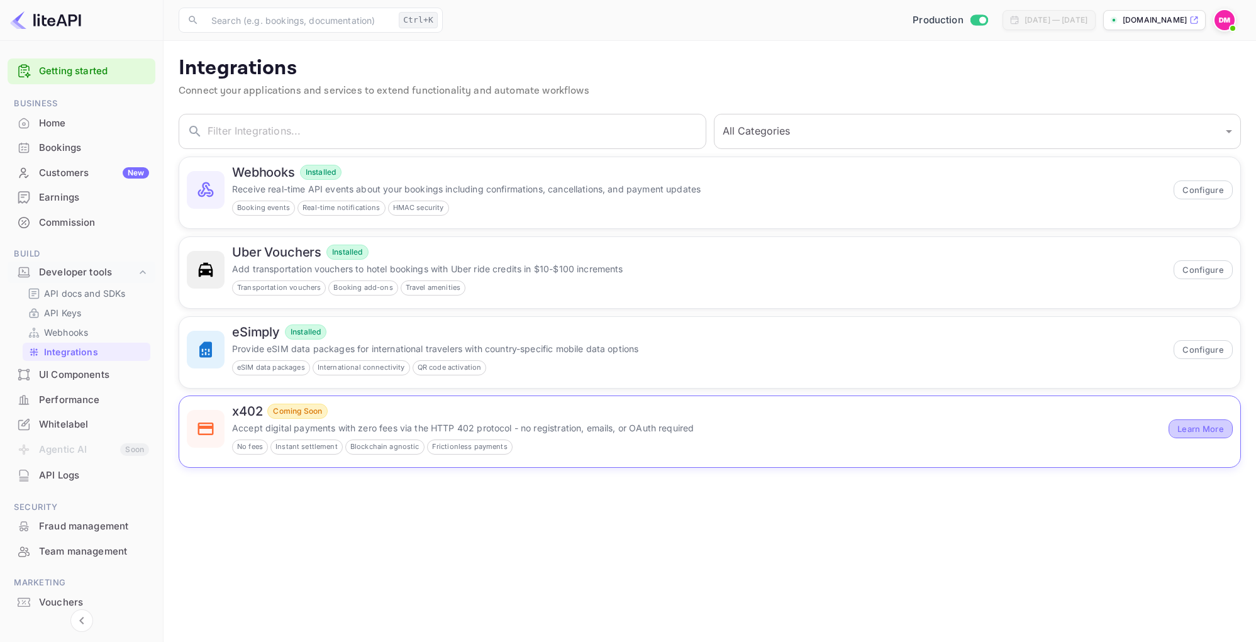
click at [1219, 429] on button "Learn More" at bounding box center [1201, 429] width 64 height 19
click at [96, 375] on div "UI Components" at bounding box center [94, 375] width 110 height 14
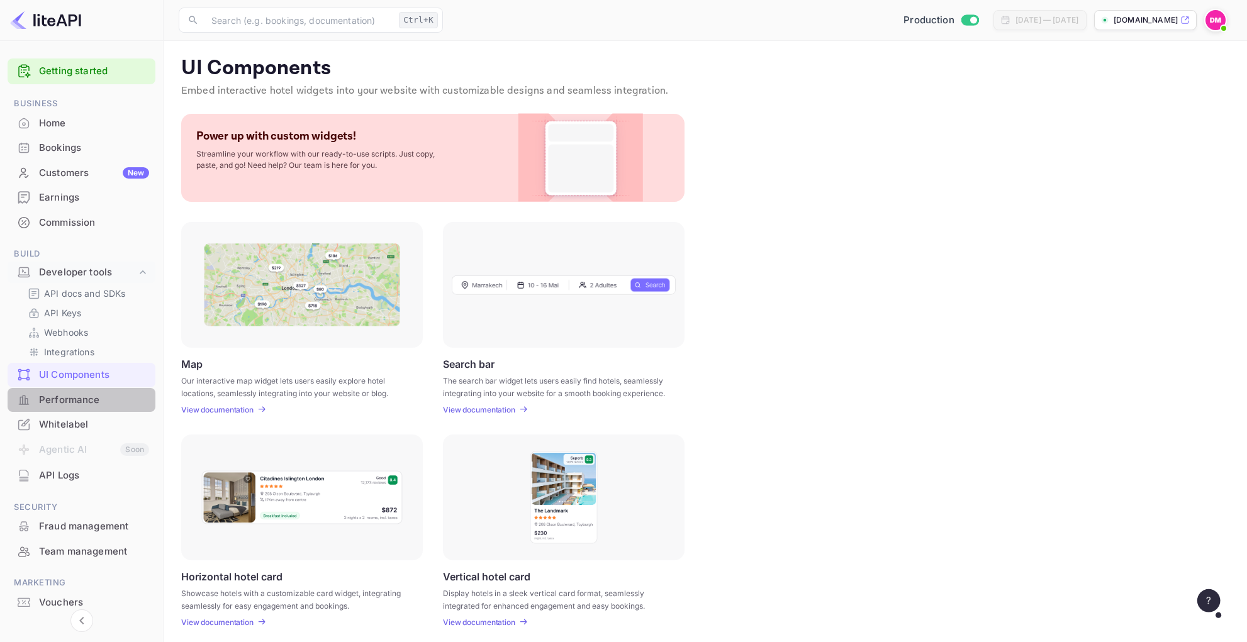
click at [99, 397] on div "Performance" at bounding box center [94, 400] width 110 height 14
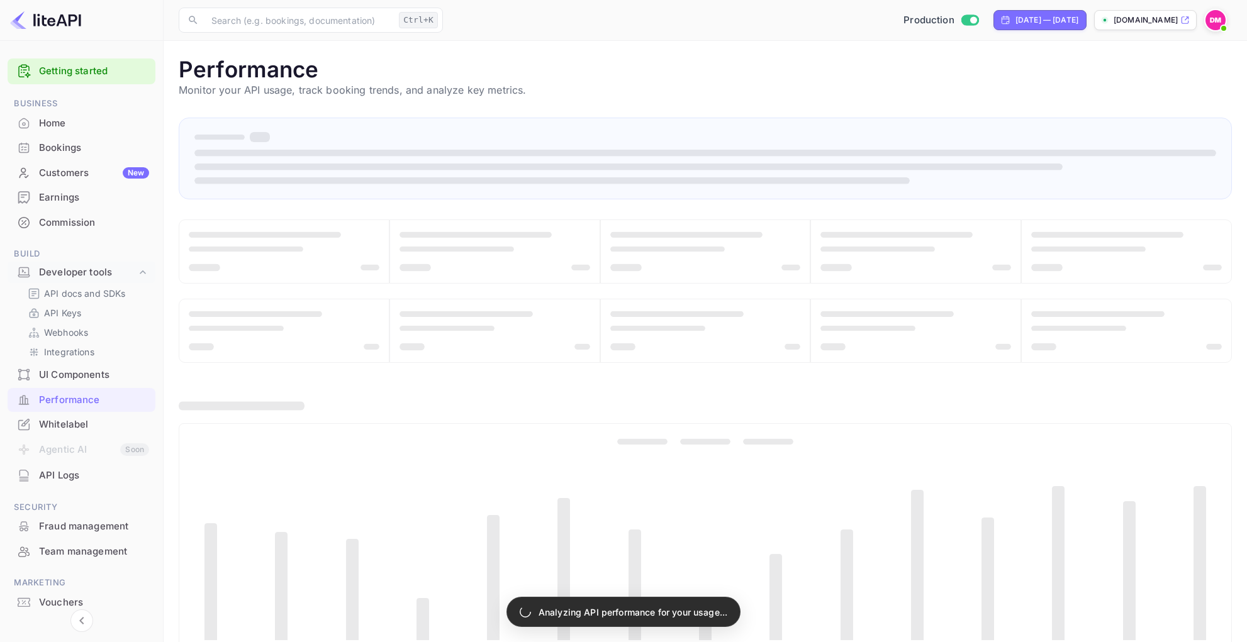
click at [59, 417] on div "Whitelabel" at bounding box center [82, 425] width 148 height 25
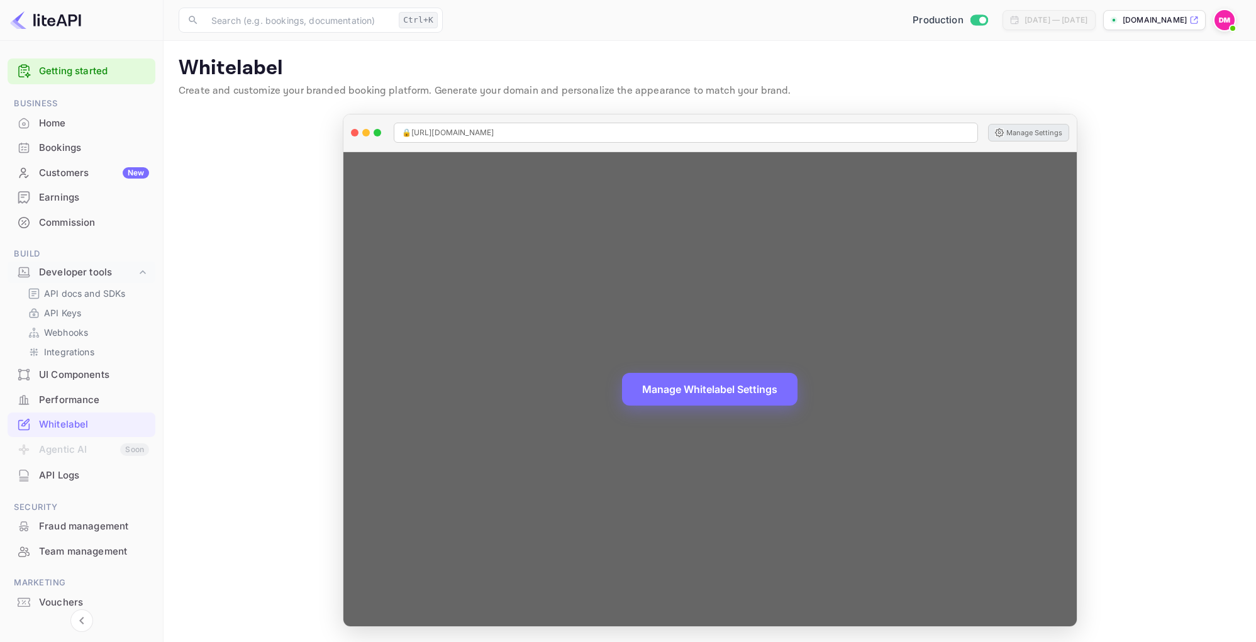
click at [1017, 136] on button "Manage Settings" at bounding box center [1028, 133] width 81 height 18
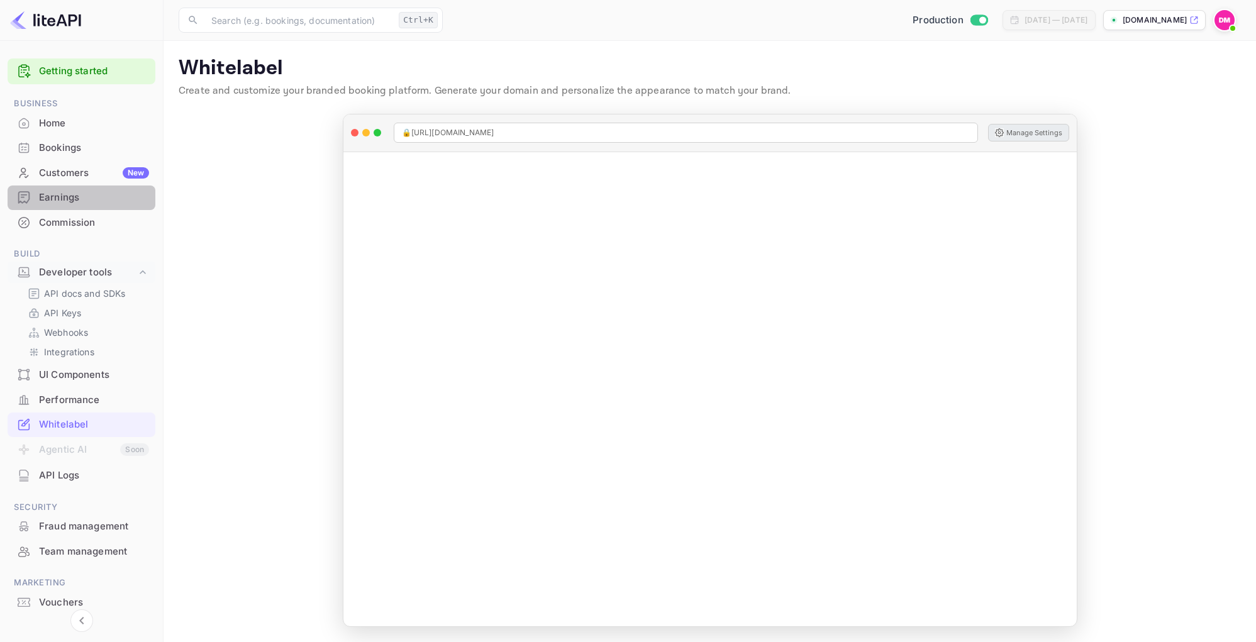
click at [81, 202] on div "Earnings" at bounding box center [94, 198] width 110 height 14
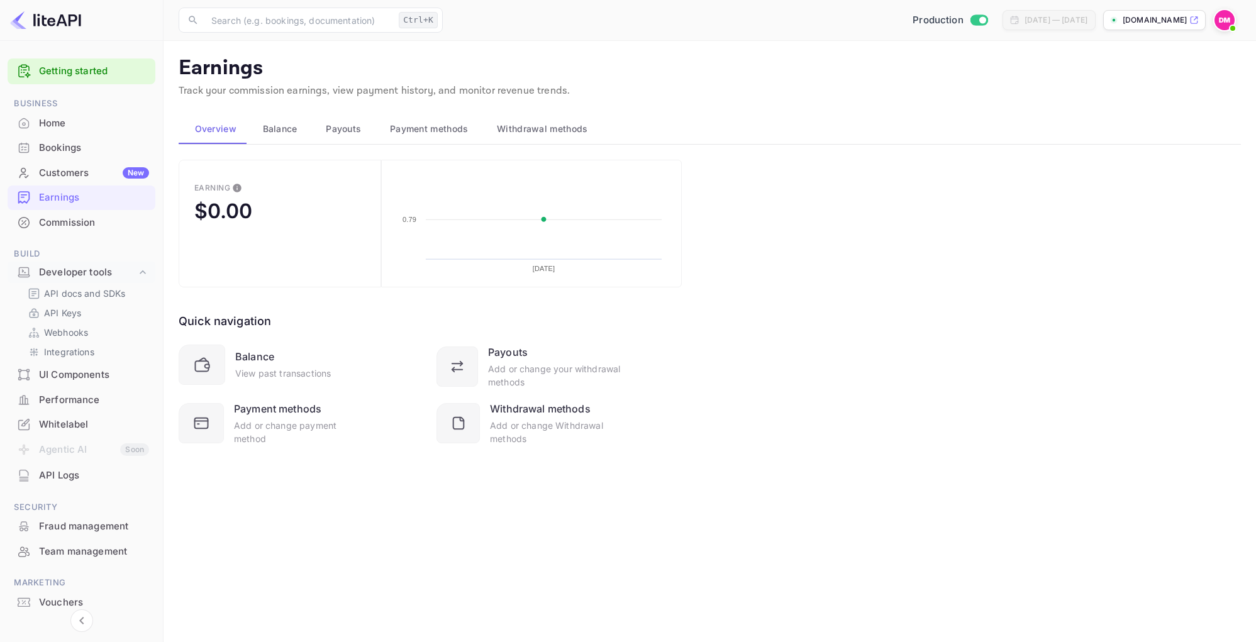
click at [294, 137] on button "Balance" at bounding box center [279, 129] width 64 height 30
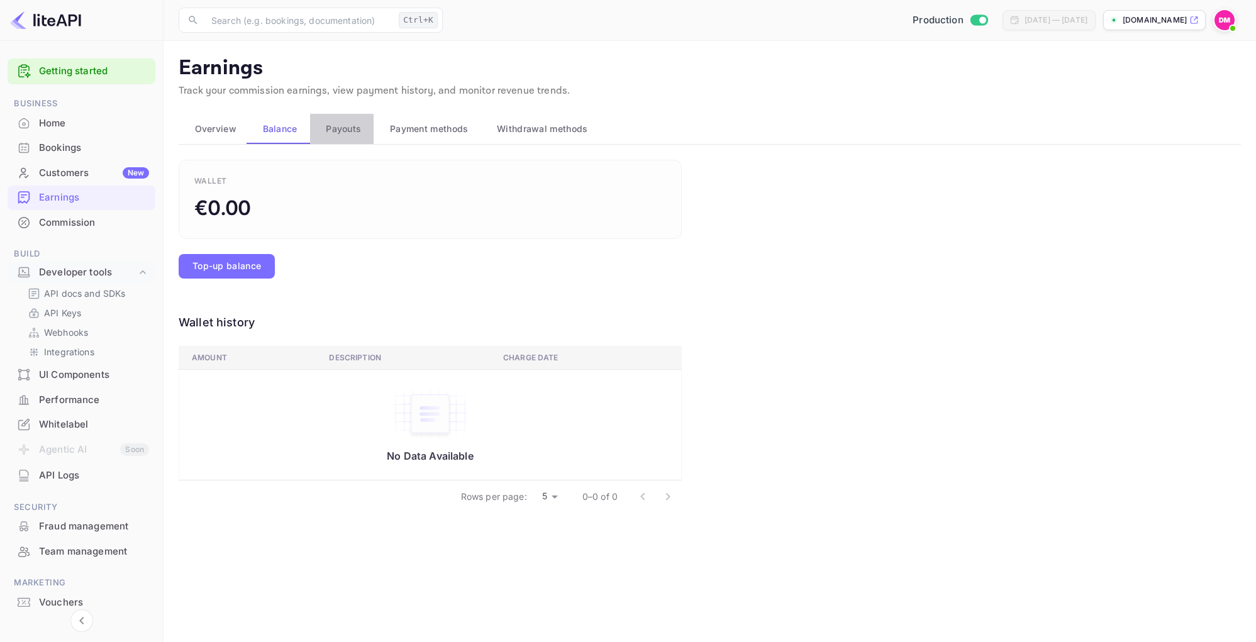
click at [345, 134] on span "Payouts" at bounding box center [343, 128] width 35 height 15
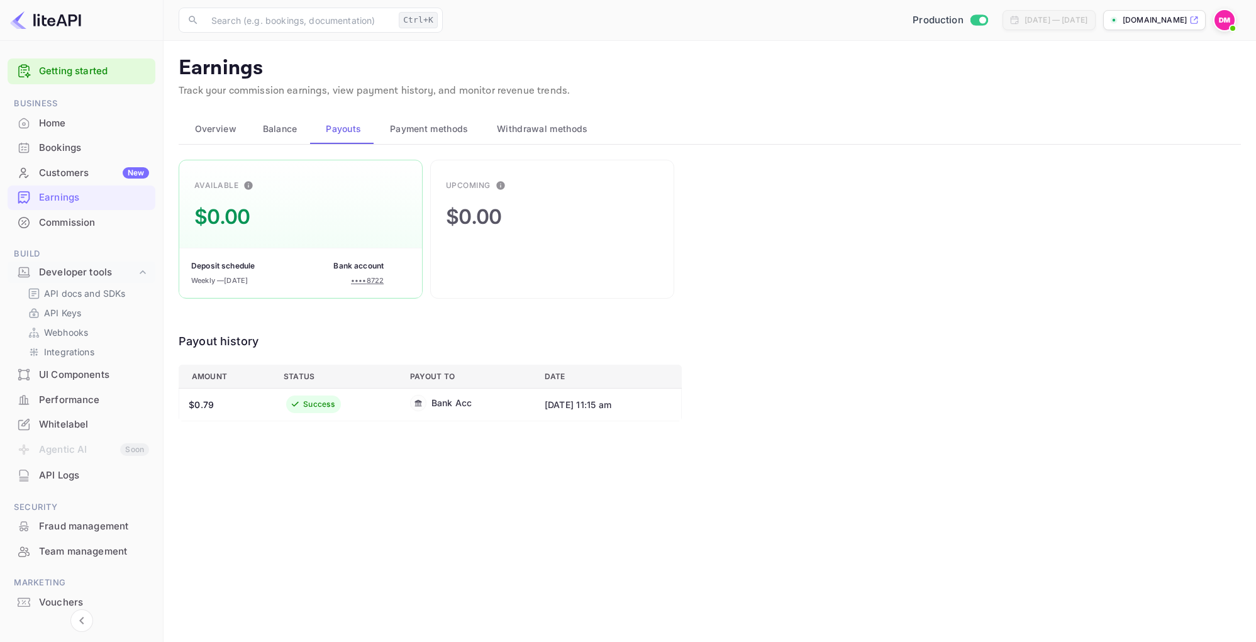
click at [427, 124] on span "Payment methods" at bounding box center [429, 128] width 79 height 15
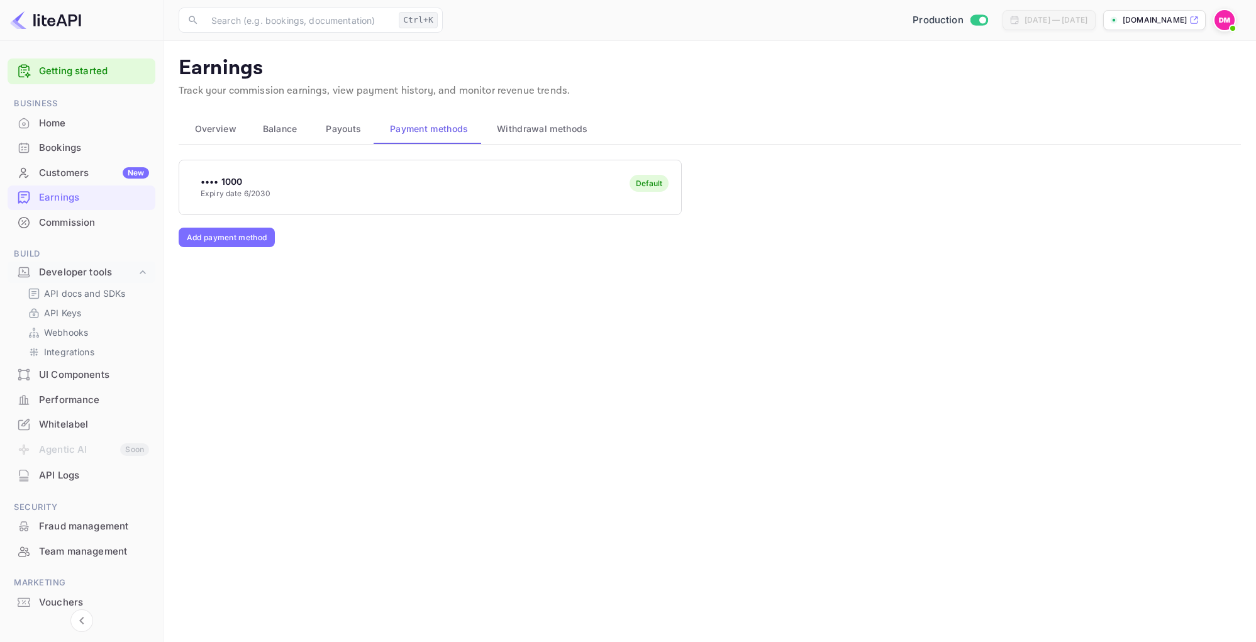
click at [548, 108] on main "Earnings Track your commission earnings, view payment history, and monitor reve…" at bounding box center [710, 341] width 1092 height 601
click at [553, 129] on span "Withdrawal methods" at bounding box center [542, 128] width 91 height 15
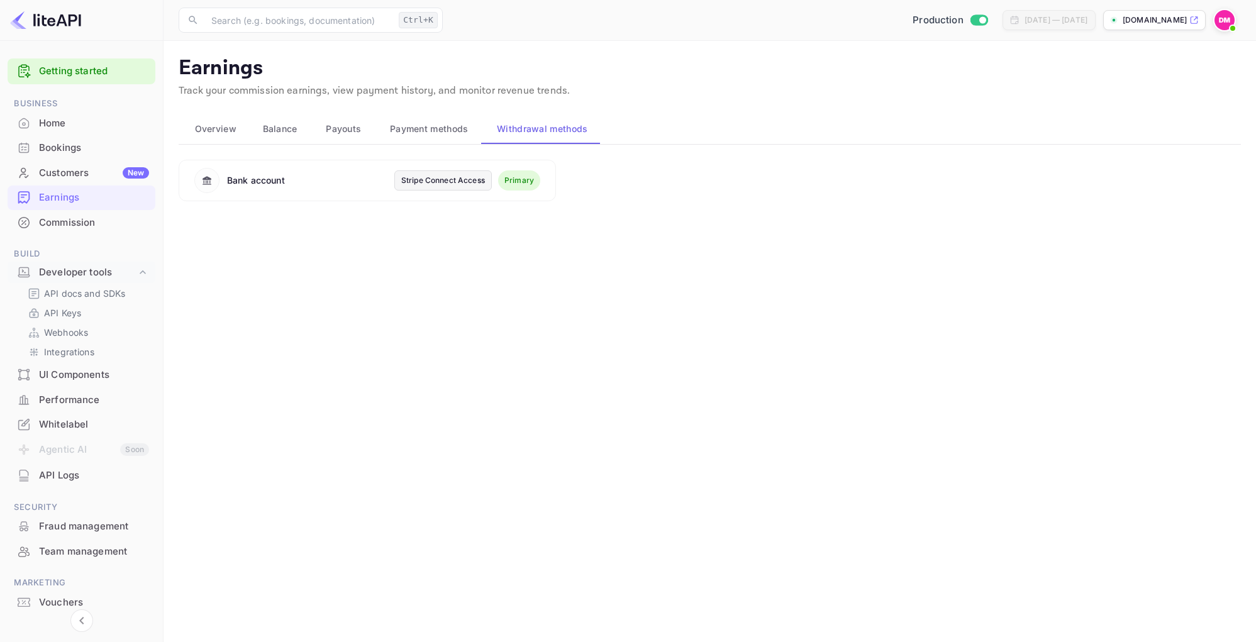
click at [326, 133] on span "Payouts" at bounding box center [343, 128] width 35 height 15
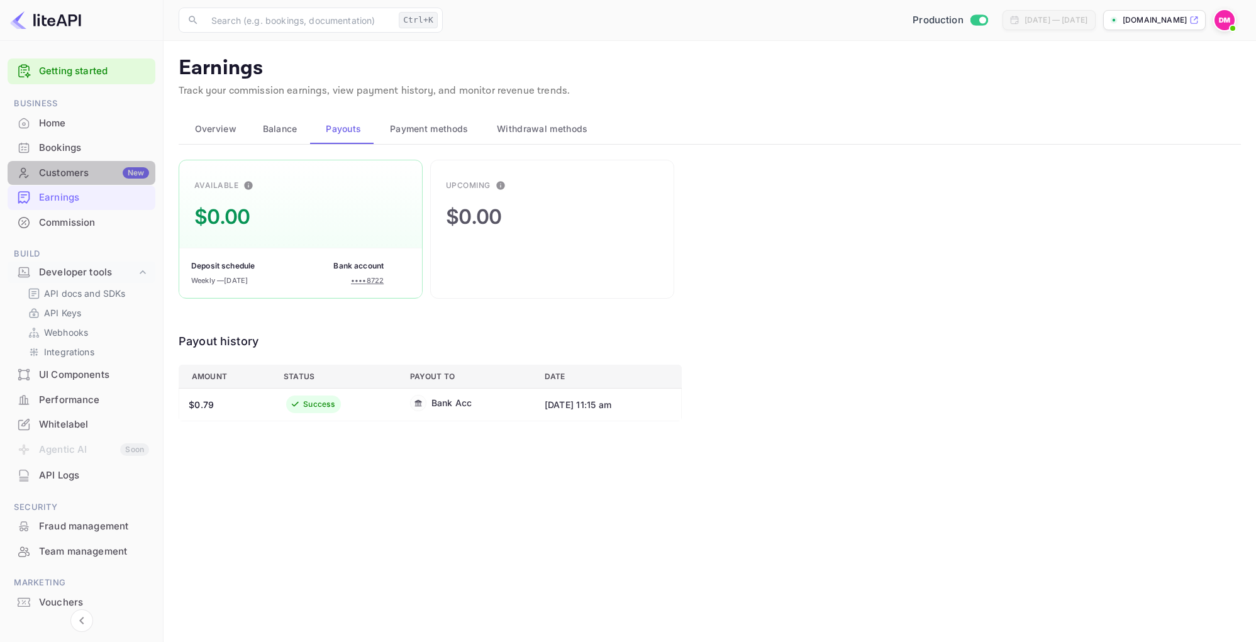
click at [48, 177] on div "Customers New" at bounding box center [94, 173] width 110 height 14
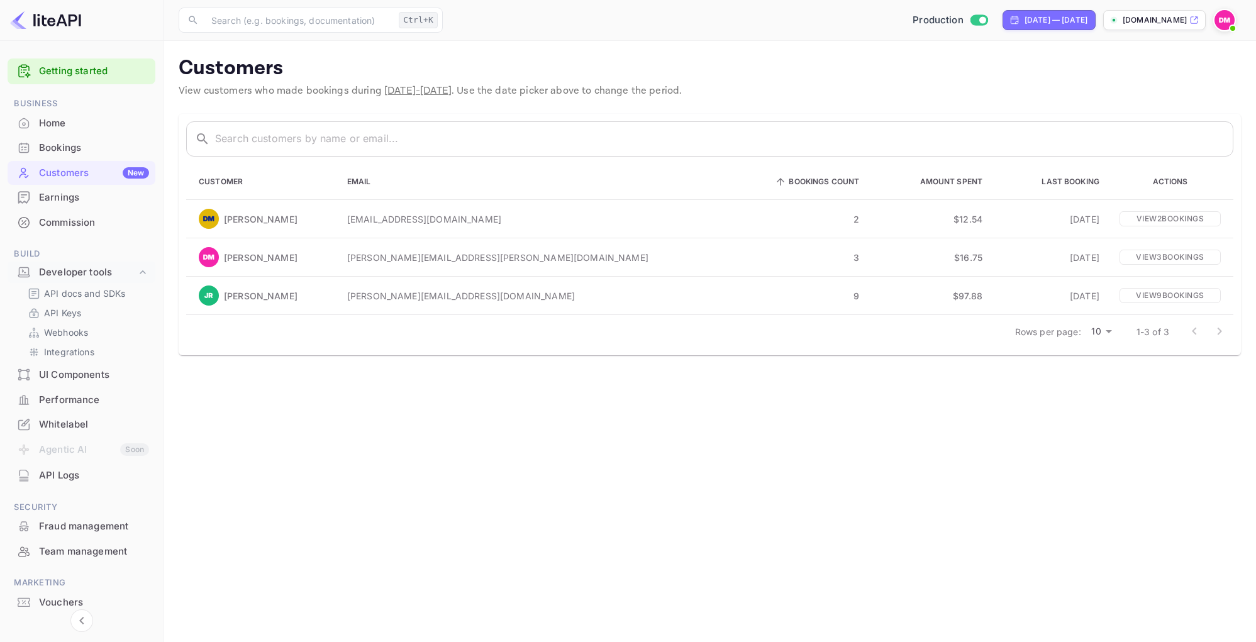
click at [88, 227] on div "Commission" at bounding box center [94, 223] width 110 height 14
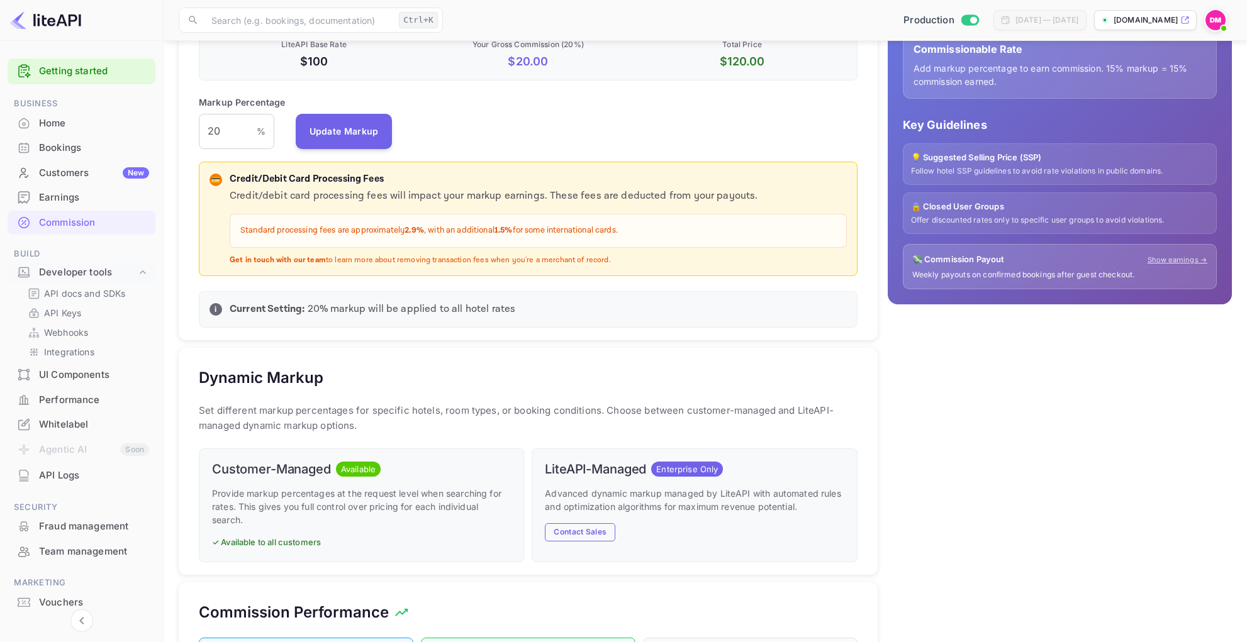
scroll to position [314, 0]
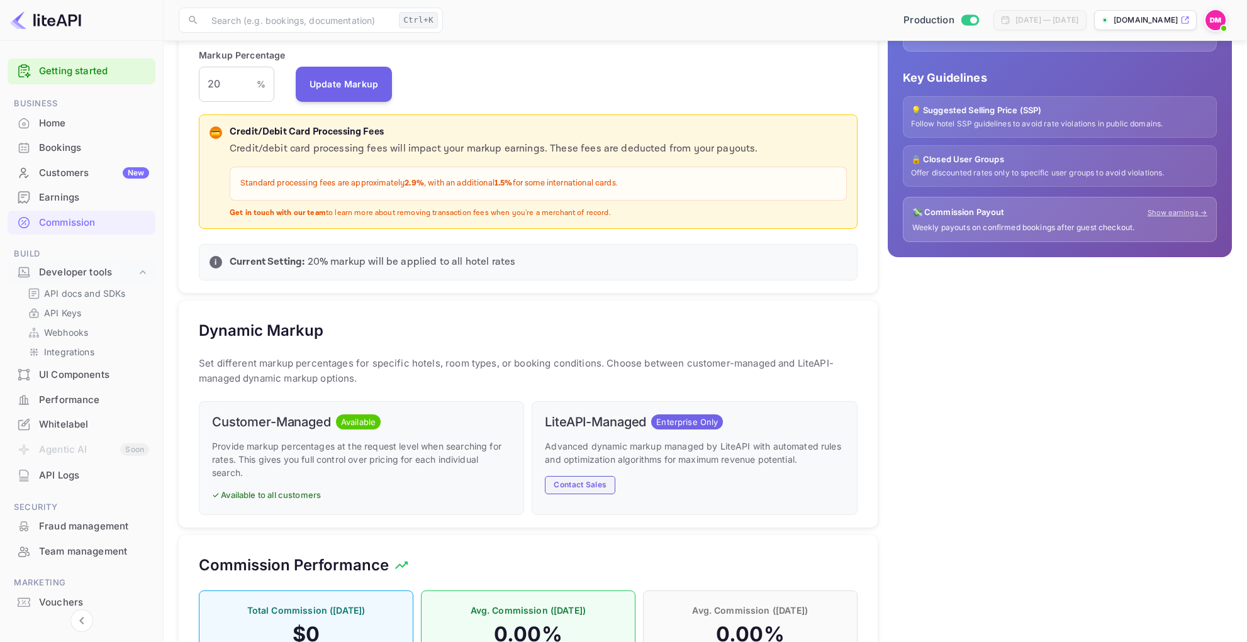
click at [598, 484] on button "Contact Sales" at bounding box center [580, 485] width 70 height 18
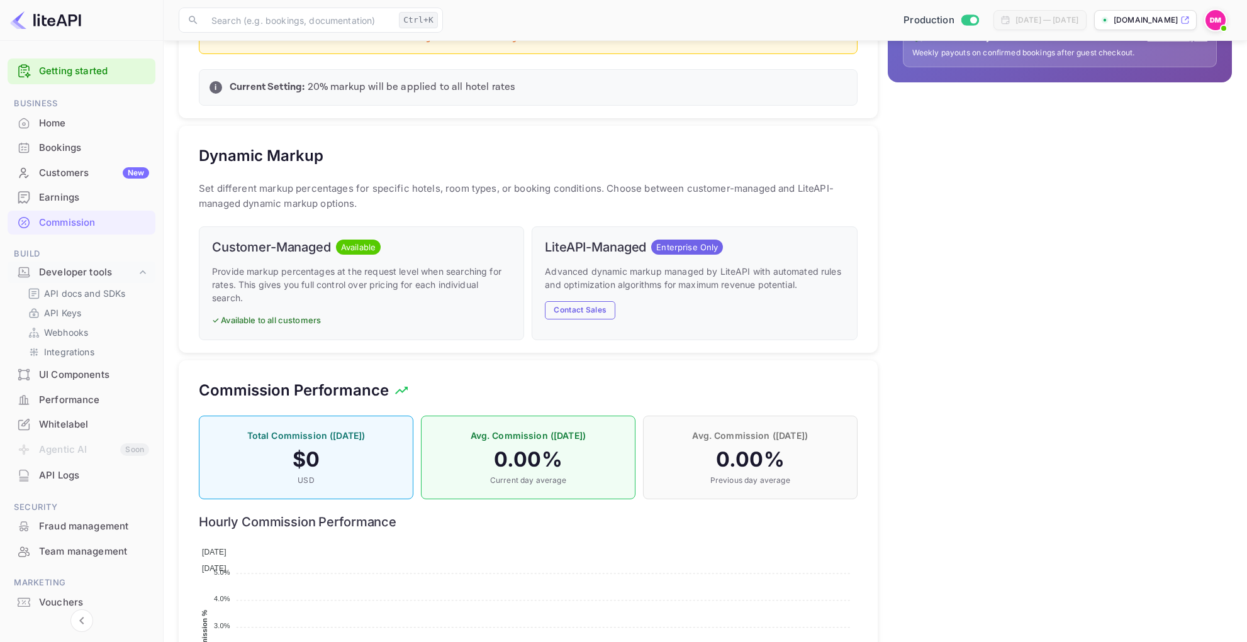
scroll to position [503, 0]
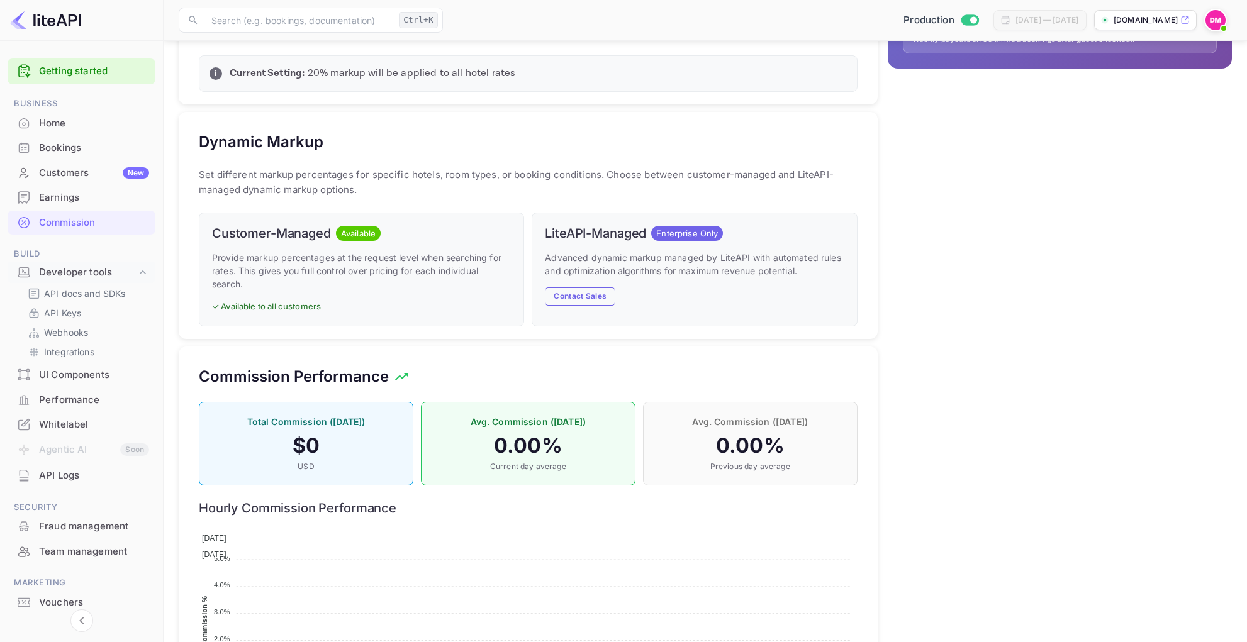
drag, startPoint x: 417, startPoint y: 336, endPoint x: 408, endPoint y: 345, distance: 12.9
click at [408, 345] on div "Default Markup Active Set your default markup percentage that will be applied t…" at bounding box center [523, 195] width 709 height 1097
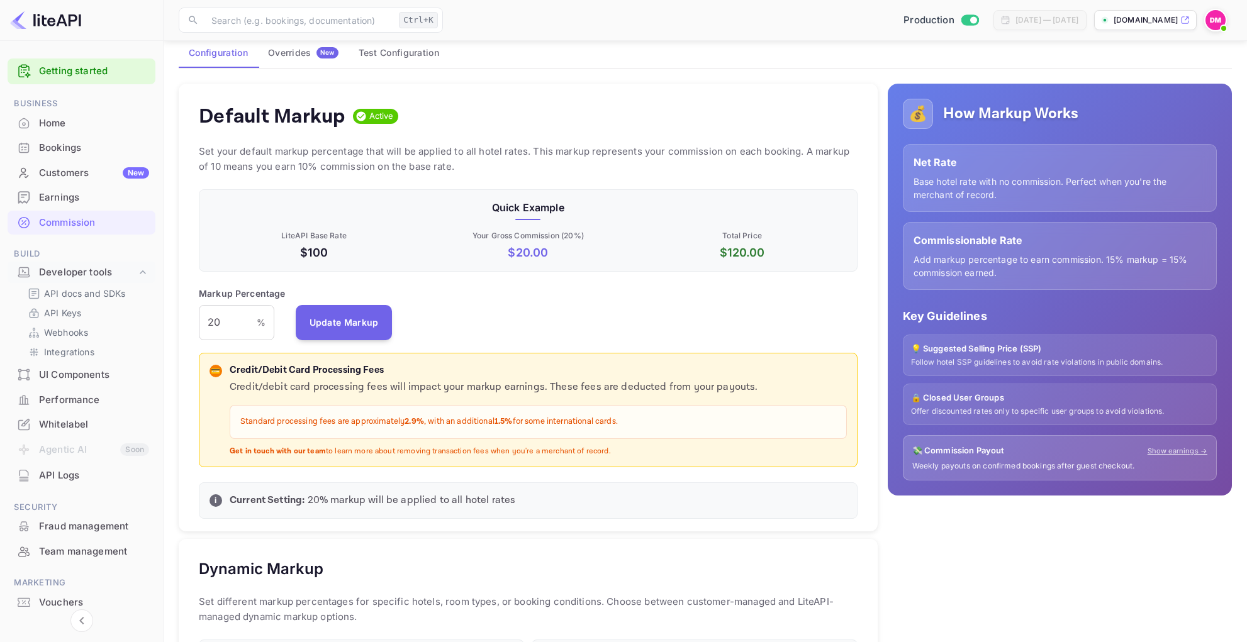
scroll to position [0, 0]
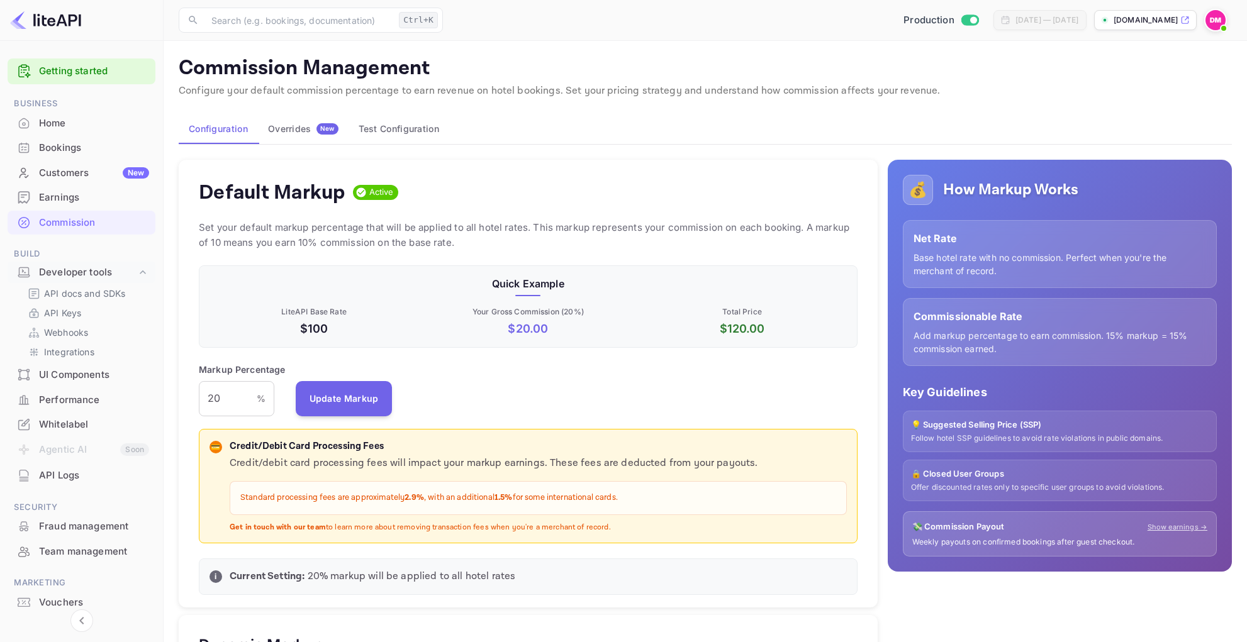
click at [325, 138] on button "Overrides New" at bounding box center [303, 129] width 91 height 30
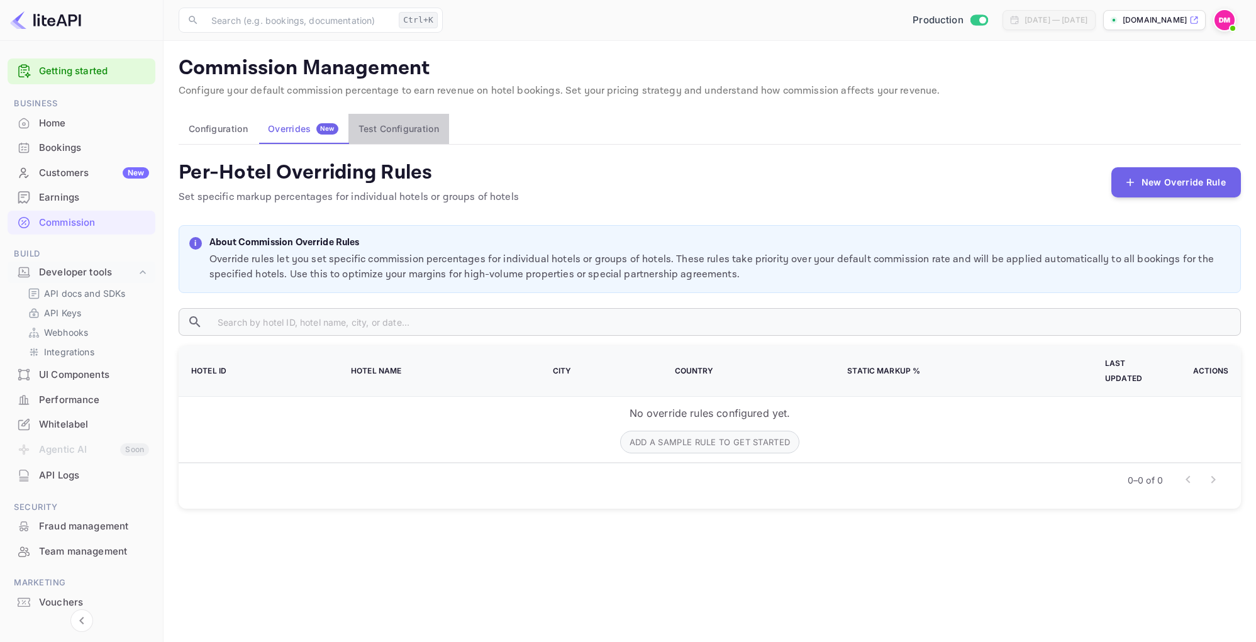
click at [367, 139] on button "Test Configuration" at bounding box center [398, 129] width 101 height 30
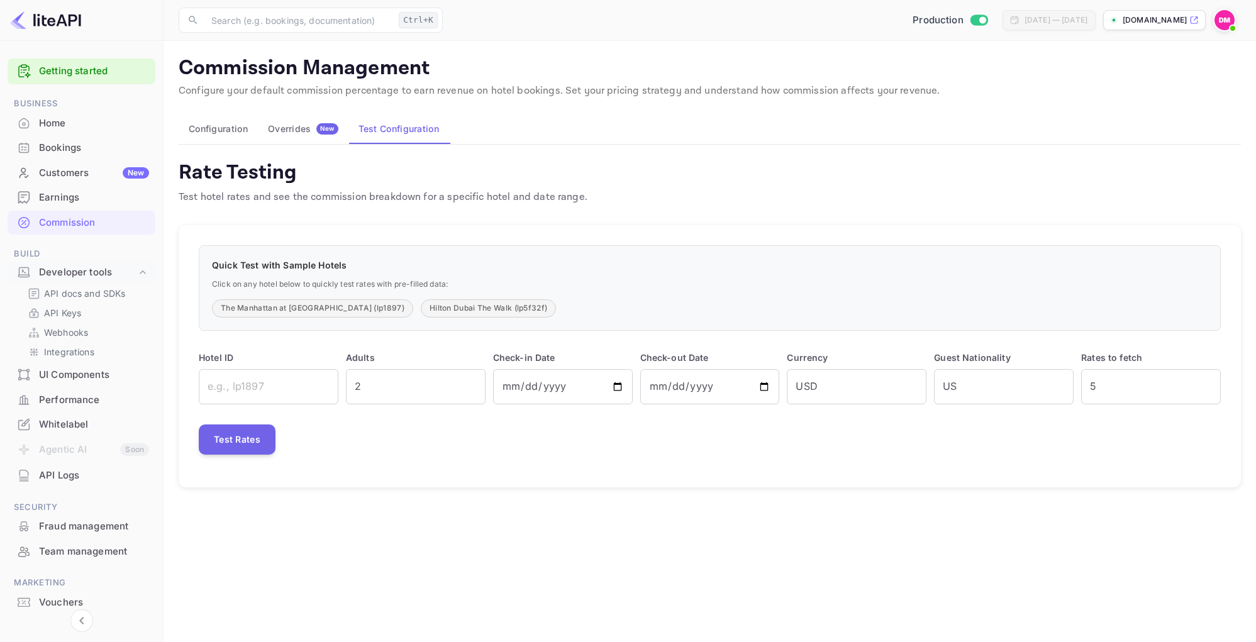
click at [281, 131] on div "Overrides New" at bounding box center [303, 128] width 70 height 11
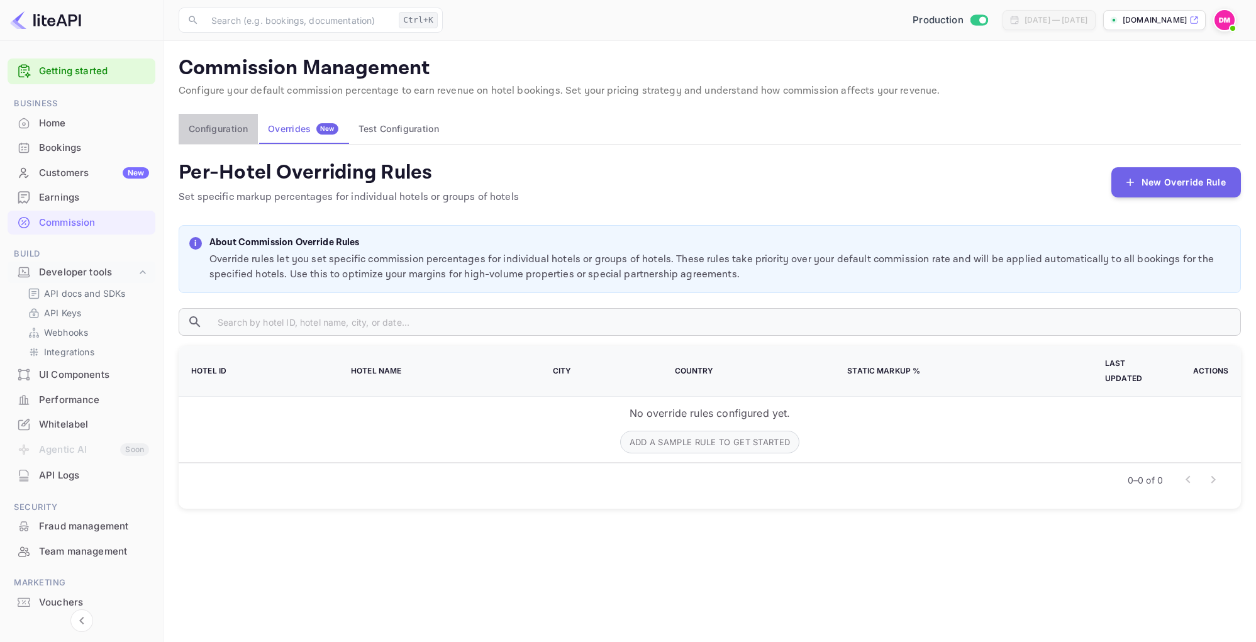
click at [216, 133] on button "Configuration" at bounding box center [218, 129] width 79 height 30
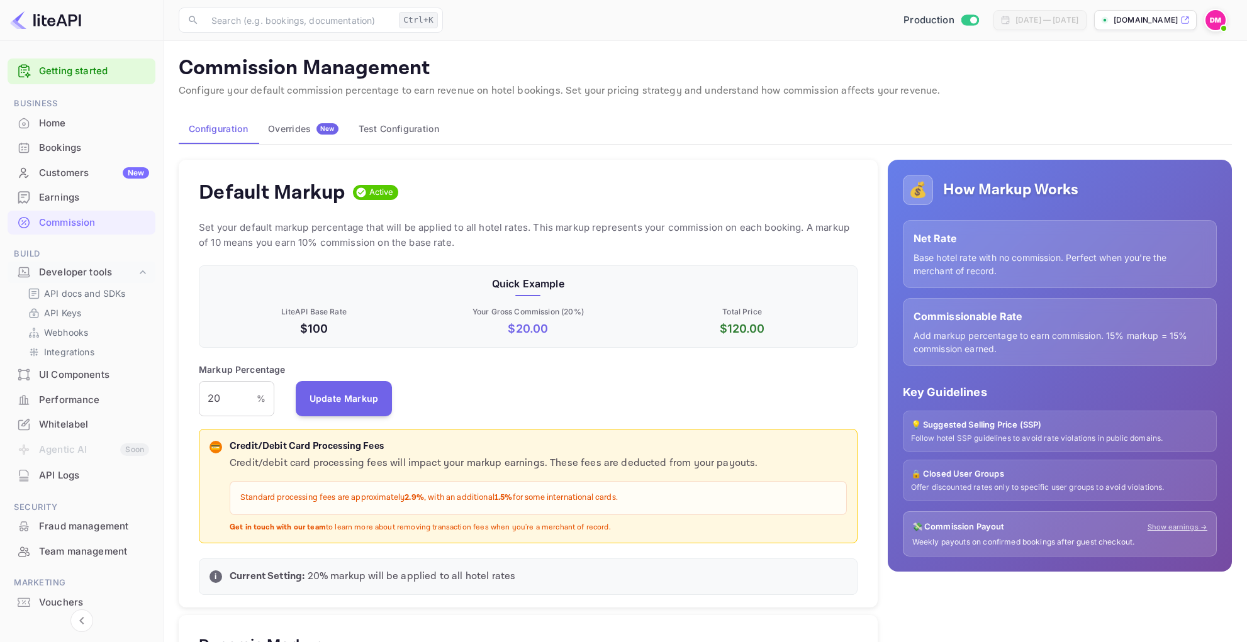
scroll to position [214, 648]
click at [1185, 530] on link "Show earnings →" at bounding box center [1177, 527] width 60 height 11
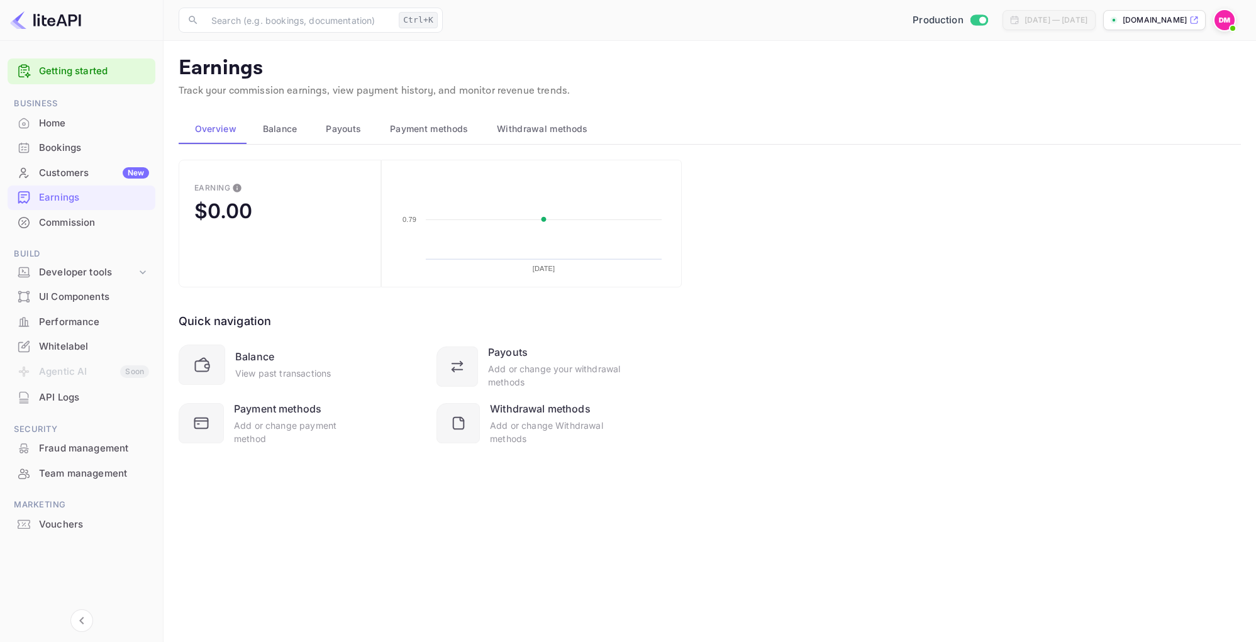
click at [291, 132] on span "Balance" at bounding box center [280, 128] width 35 height 15
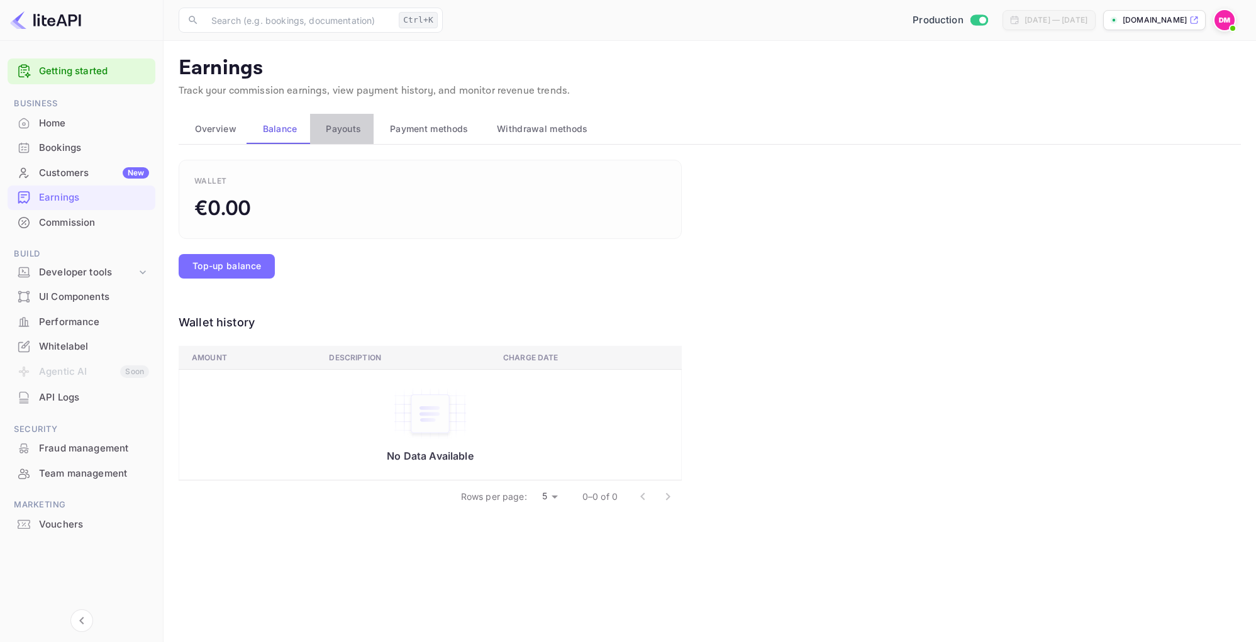
click at [321, 131] on div "Payouts" at bounding box center [342, 128] width 44 height 15
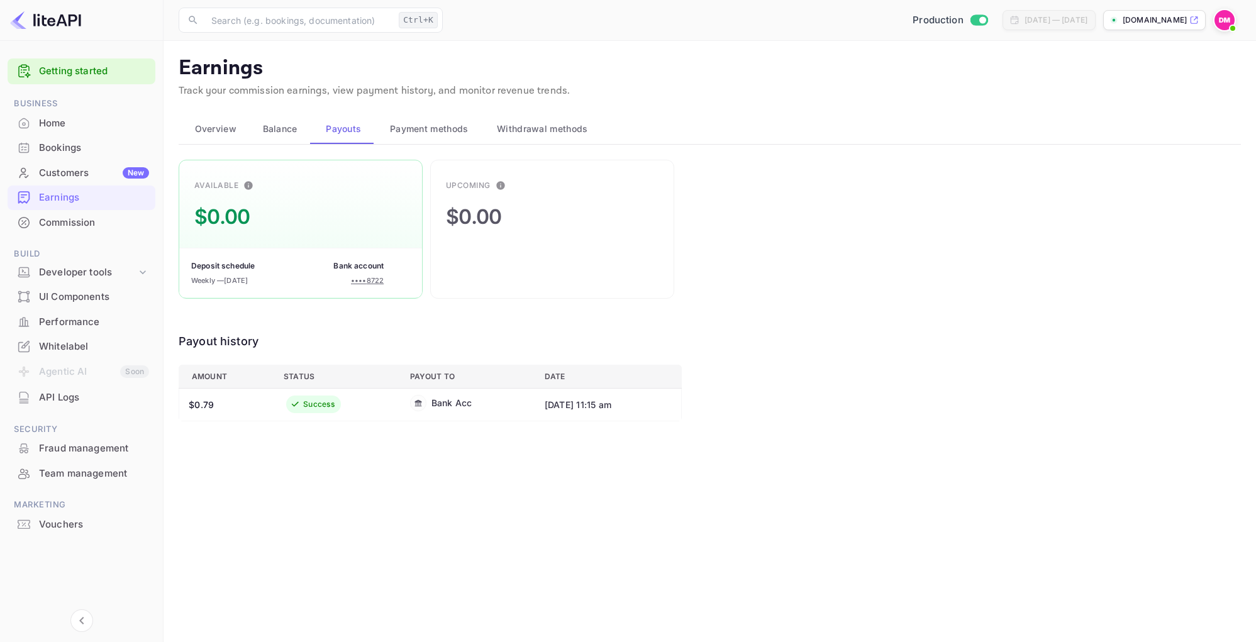
click at [445, 120] on button "Payment methods" at bounding box center [427, 129] width 107 height 30
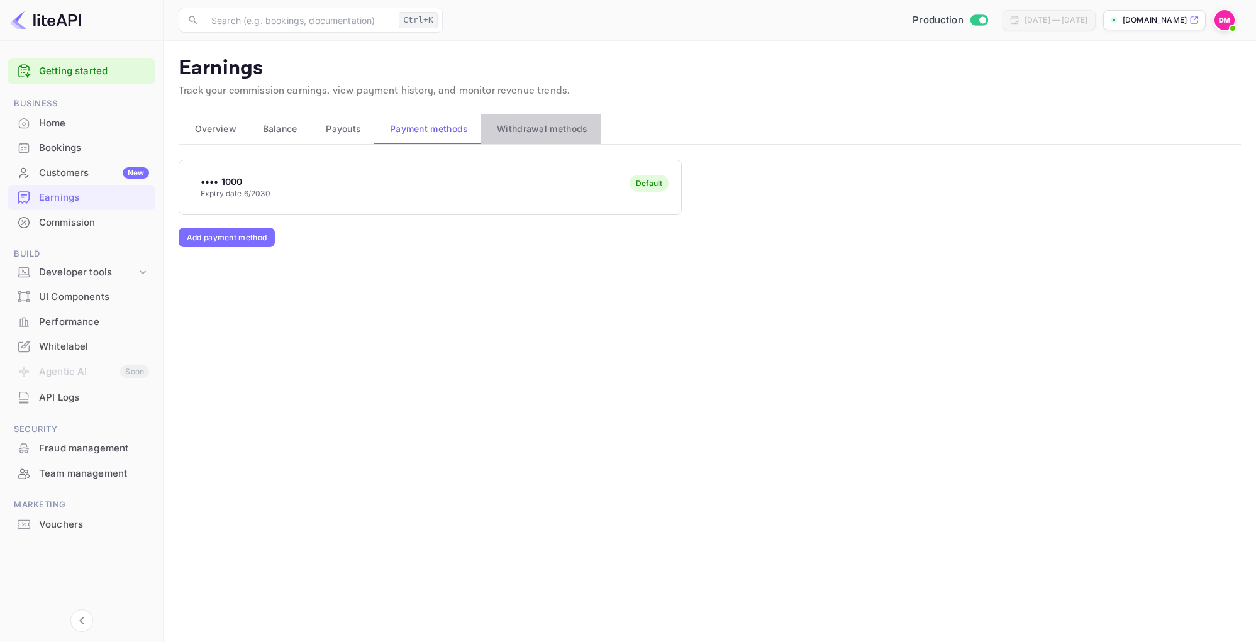
click at [528, 122] on span "Withdrawal methods" at bounding box center [542, 128] width 91 height 15
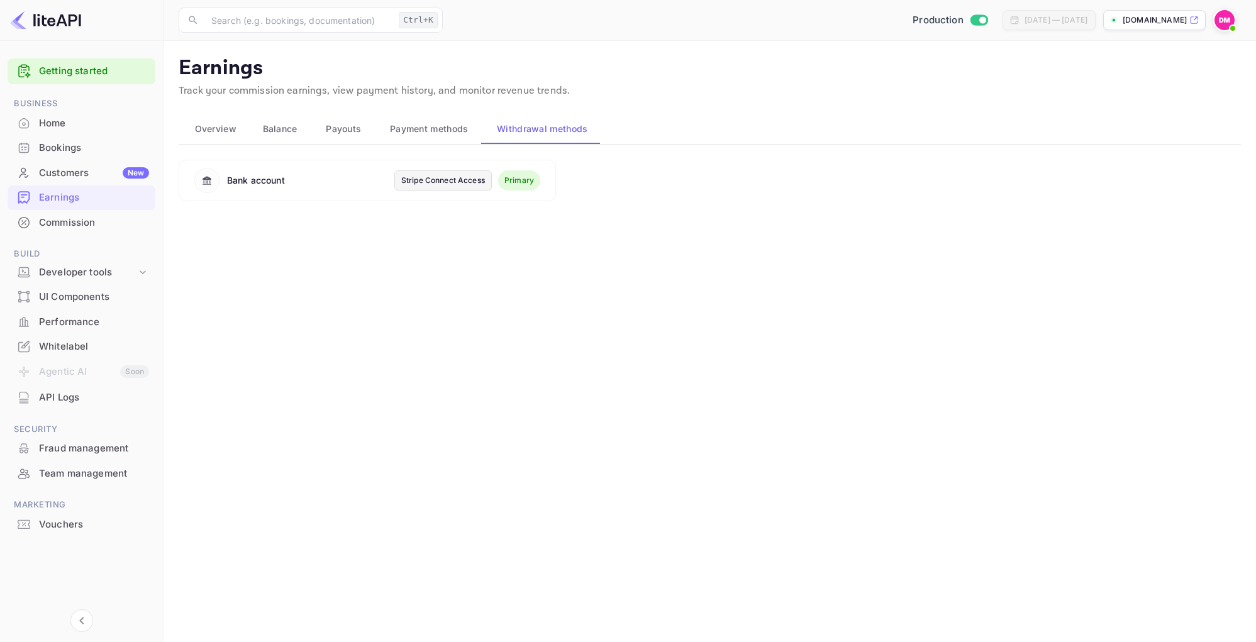
click at [216, 133] on span "Overview" at bounding box center [216, 128] width 42 height 15
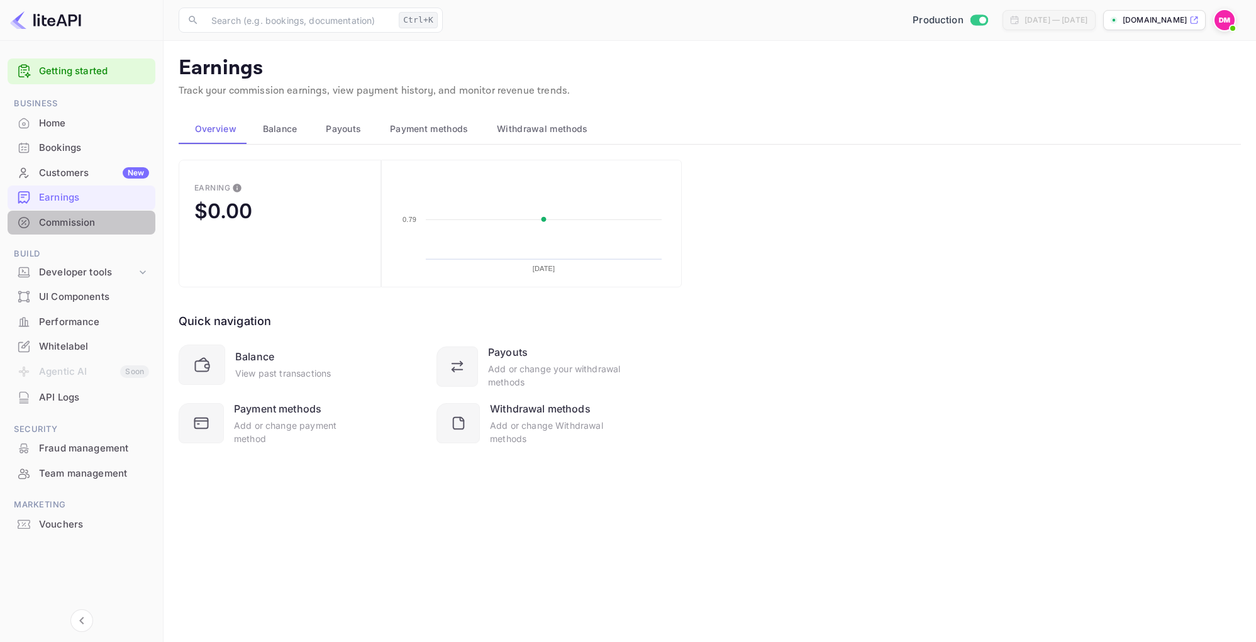
click at [108, 233] on div "Commission" at bounding box center [82, 223] width 148 height 25
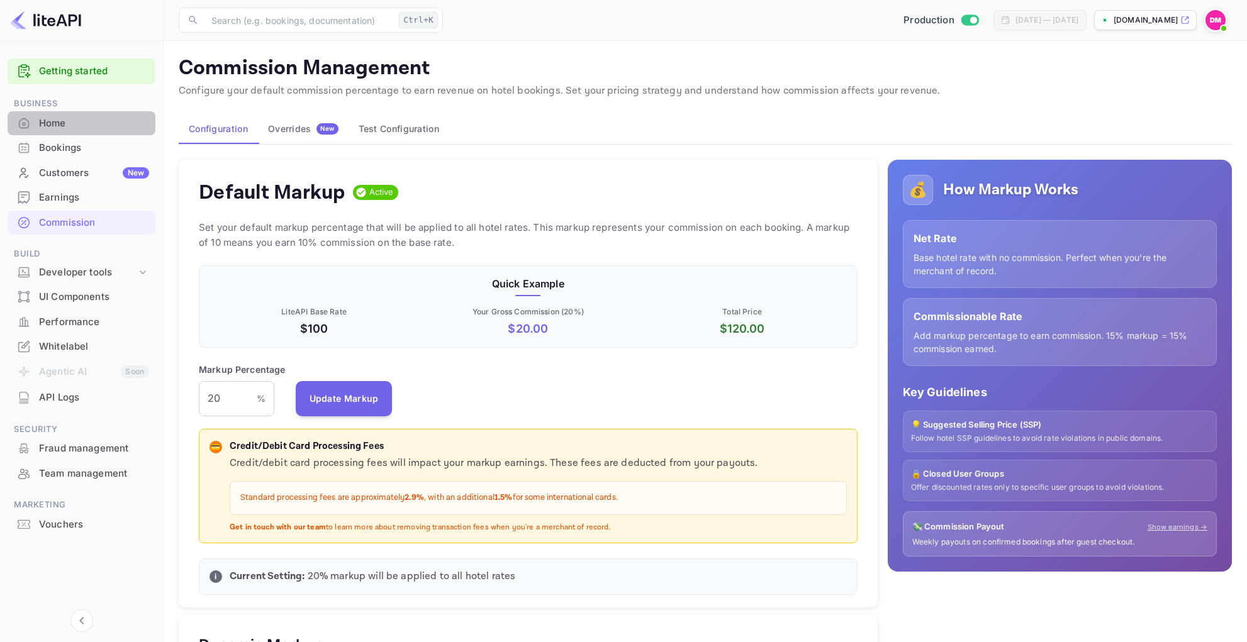
click at [71, 129] on div "Home" at bounding box center [94, 123] width 110 height 14
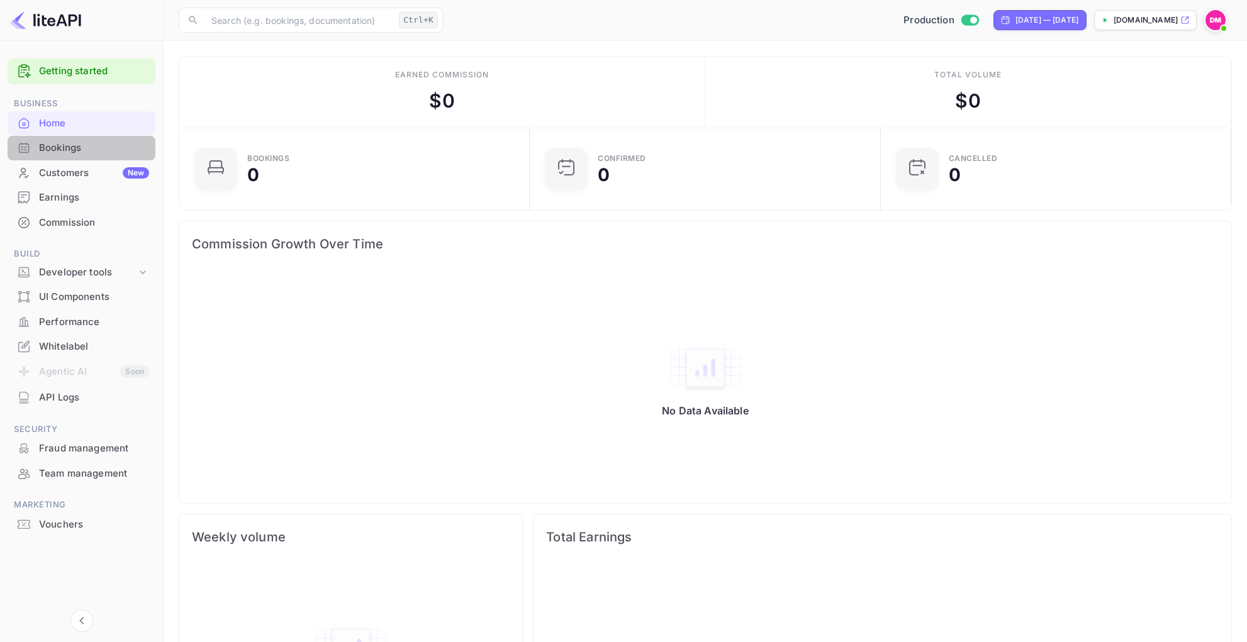
click at [77, 145] on div "Bookings" at bounding box center [94, 148] width 110 height 14
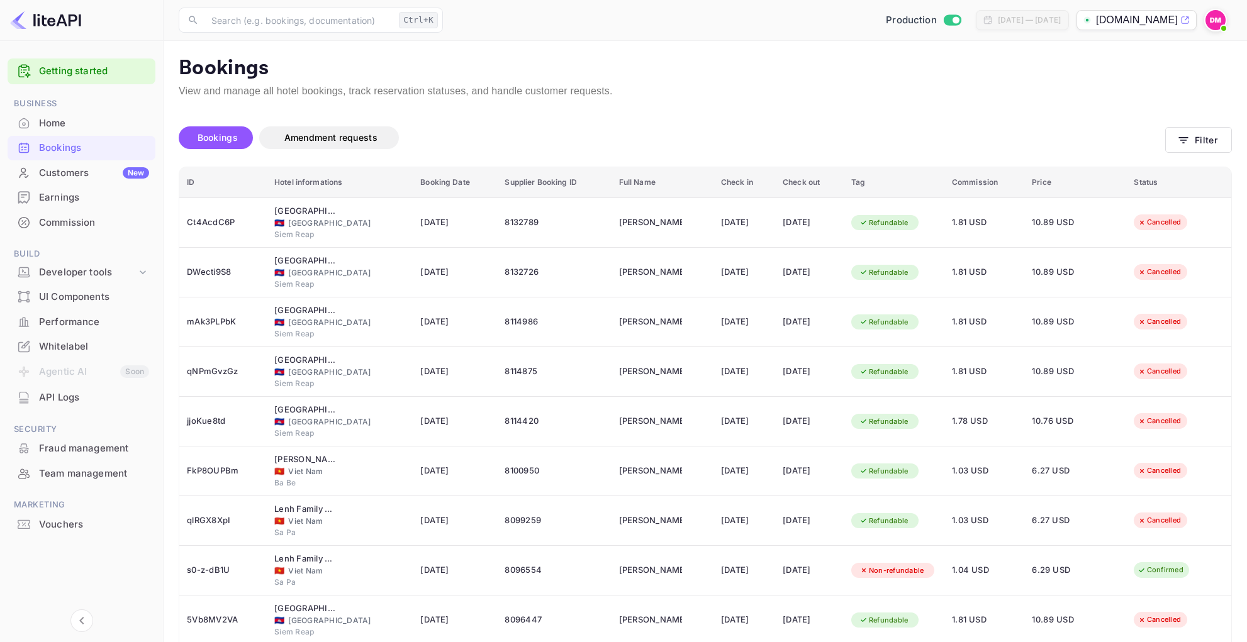
click at [70, 168] on div "Customers New" at bounding box center [94, 173] width 110 height 14
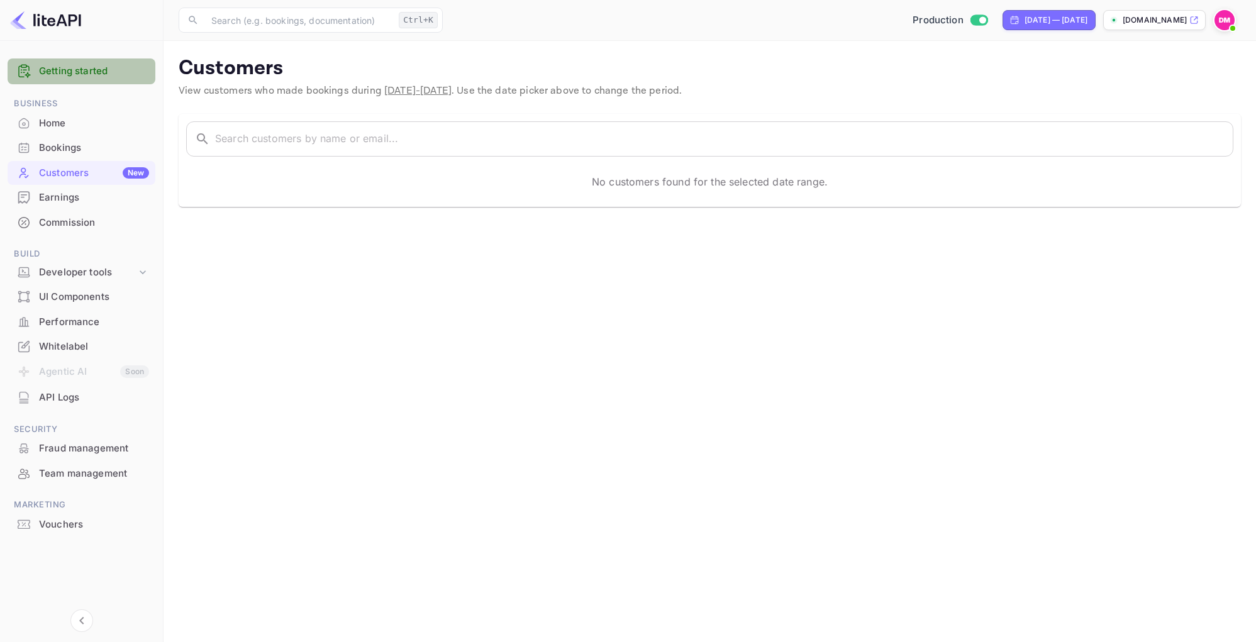
click at [50, 74] on link "Getting started" at bounding box center [94, 71] width 110 height 14
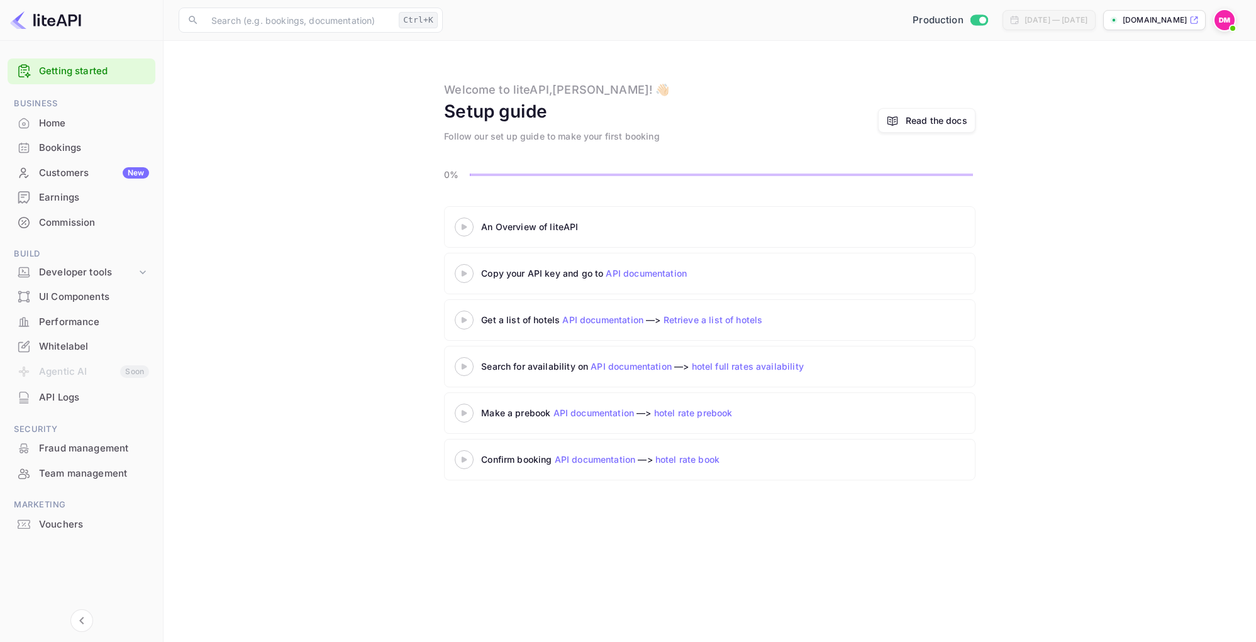
click at [536, 138] on div "Follow our set up guide to make your first booking" at bounding box center [552, 136] width 216 height 13
click at [58, 373] on li "Agentic AI Soon" at bounding box center [82, 372] width 148 height 26
click at [65, 392] on div "API Logs" at bounding box center [94, 398] width 110 height 14
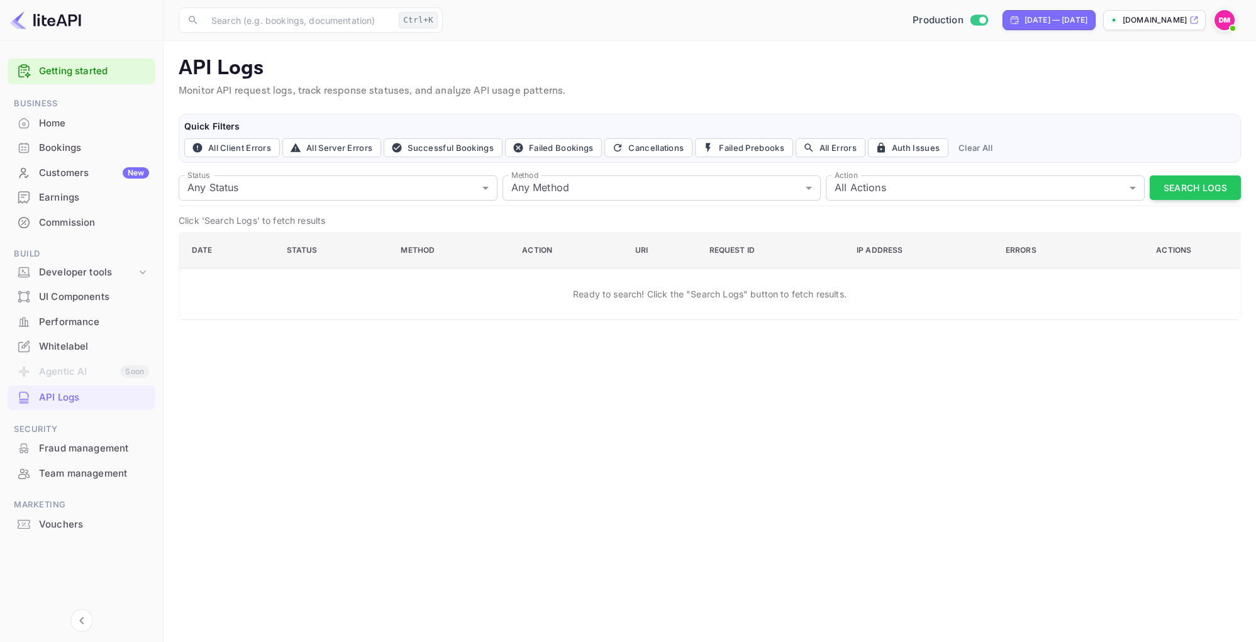
click at [95, 350] on div "Whitelabel" at bounding box center [94, 347] width 110 height 14
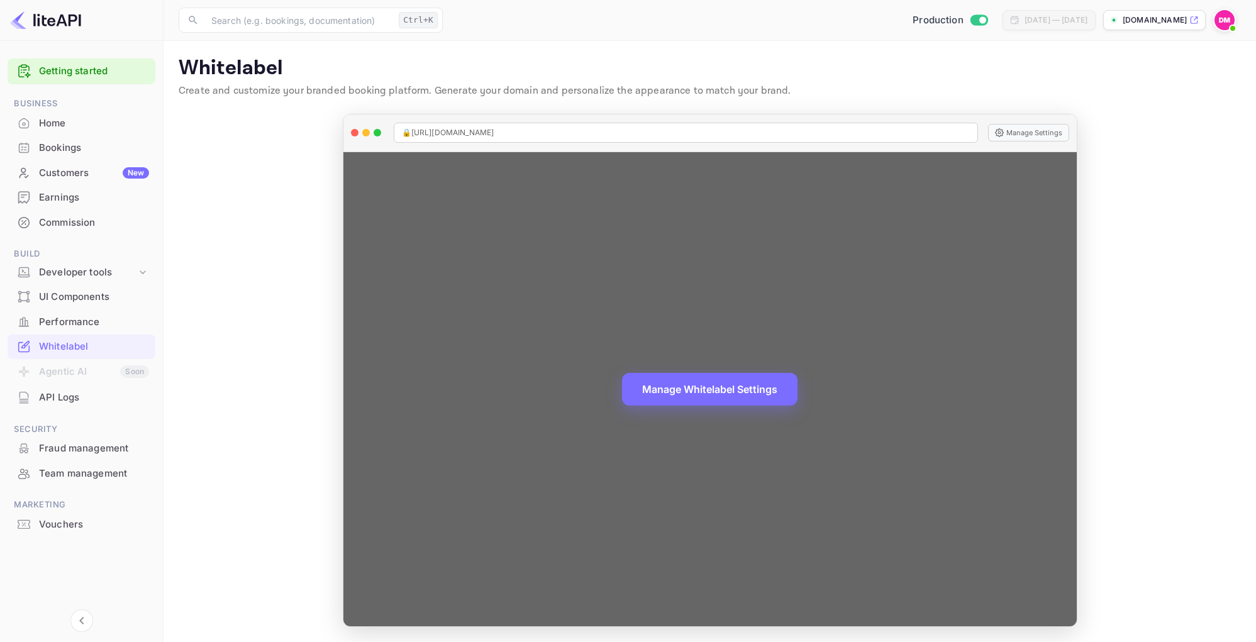
click at [632, 433] on div "Manage Whitelabel Settings" at bounding box center [709, 389] width 733 height 475
click at [725, 382] on button "Manage Whitelabel Settings" at bounding box center [709, 388] width 175 height 33
